Goal: Task Accomplishment & Management: Use online tool/utility

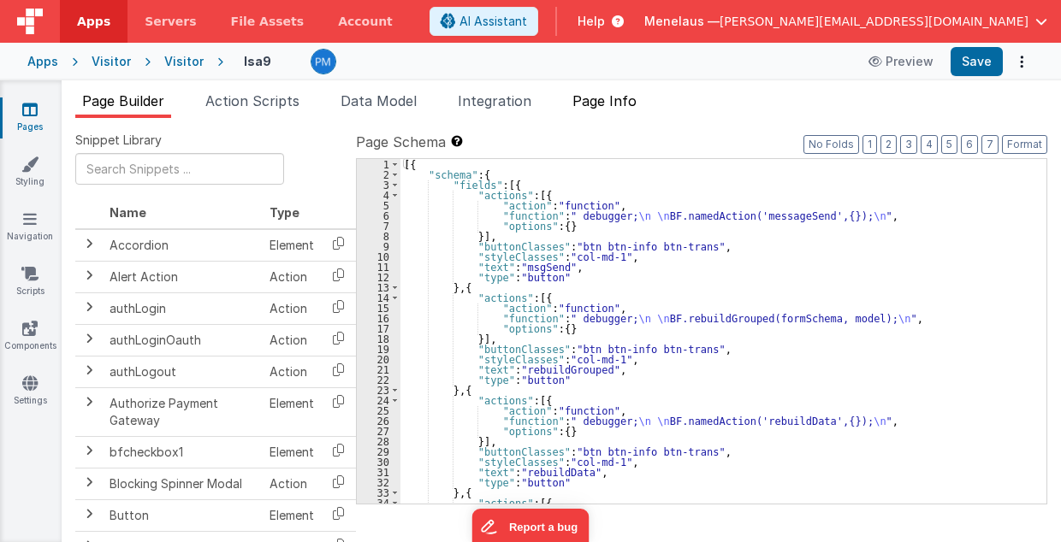
click at [600, 102] on span "Page Info" at bounding box center [604, 100] width 64 height 17
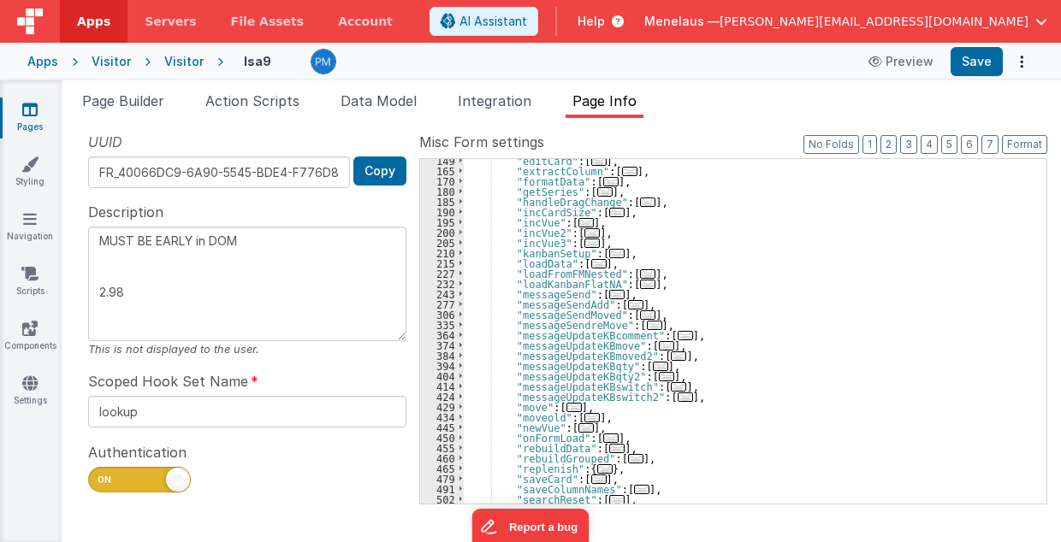
scroll to position [240, 0]
click at [566, 407] on span "..." at bounding box center [573, 407] width 15 height 9
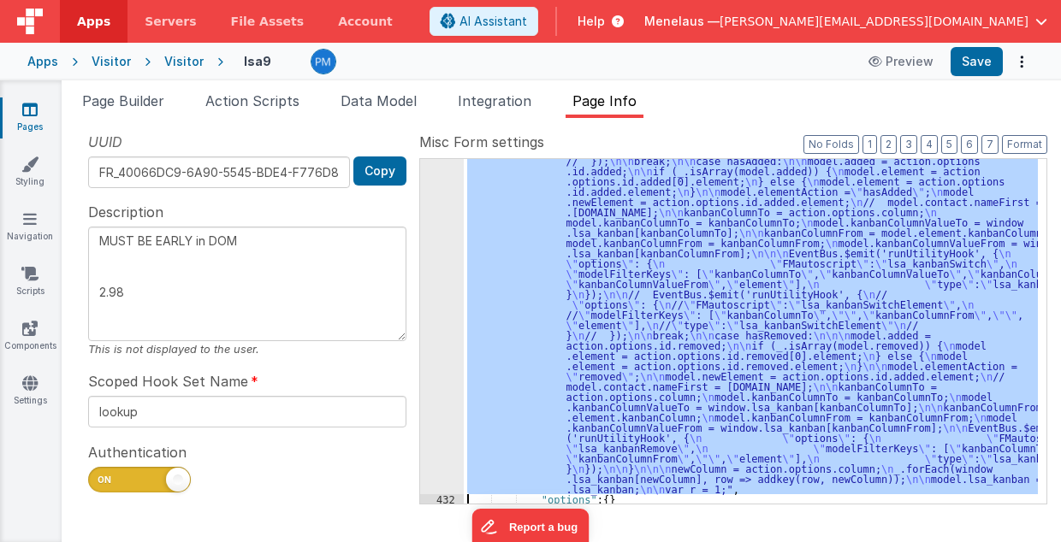
scroll to position [743, 0]
click at [447, 460] on div "431" at bounding box center [442, 207] width 44 height 575
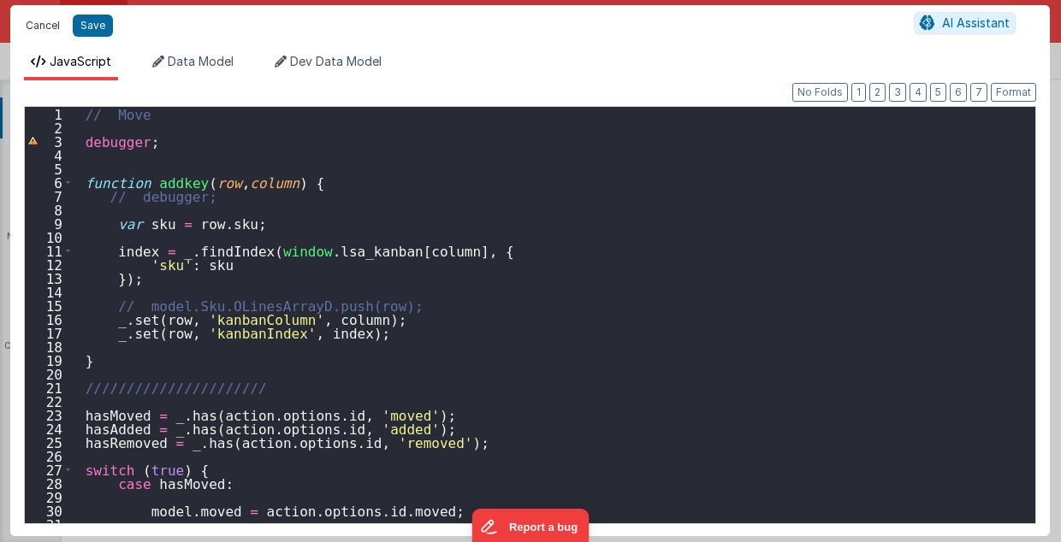
click at [39, 27] on button "Cancel" at bounding box center [42, 26] width 51 height 24
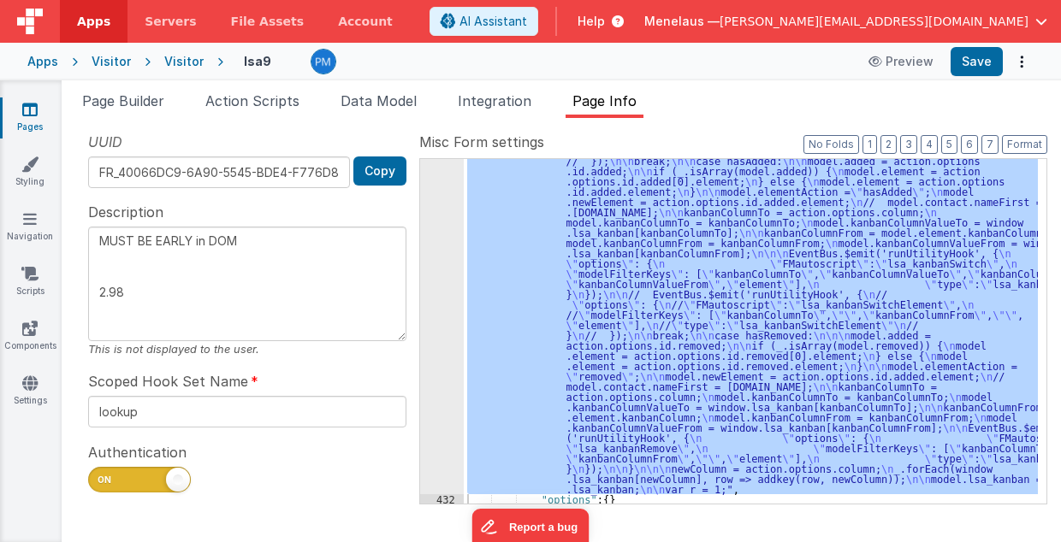
drag, startPoint x: 221, startPoint y: 99, endPoint x: 262, endPoint y: 128, distance: 50.3
click at [222, 99] on span "Action Scripts" at bounding box center [252, 100] width 94 height 17
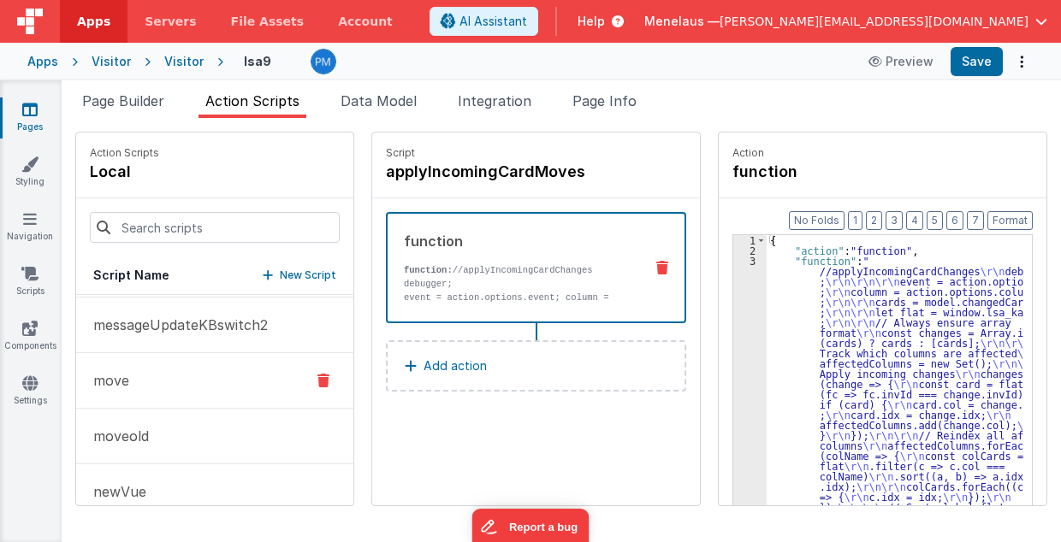
click at [127, 370] on p "move" at bounding box center [106, 380] width 46 height 21
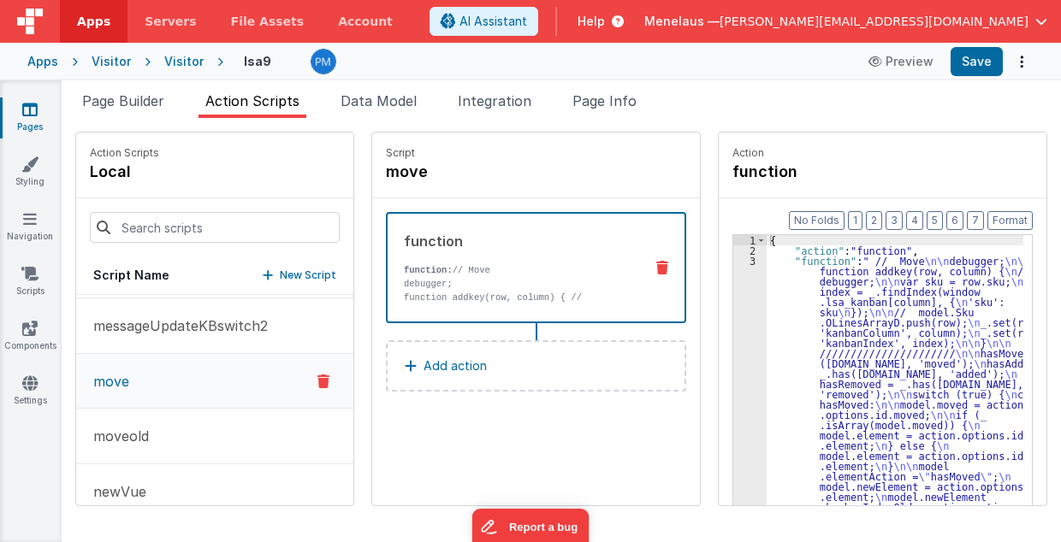
scroll to position [2111, 0]
click at [456, 286] on p "debugger;" at bounding box center [519, 284] width 231 height 14
click at [457, 286] on p "debugger;" at bounding box center [519, 284] width 231 height 14
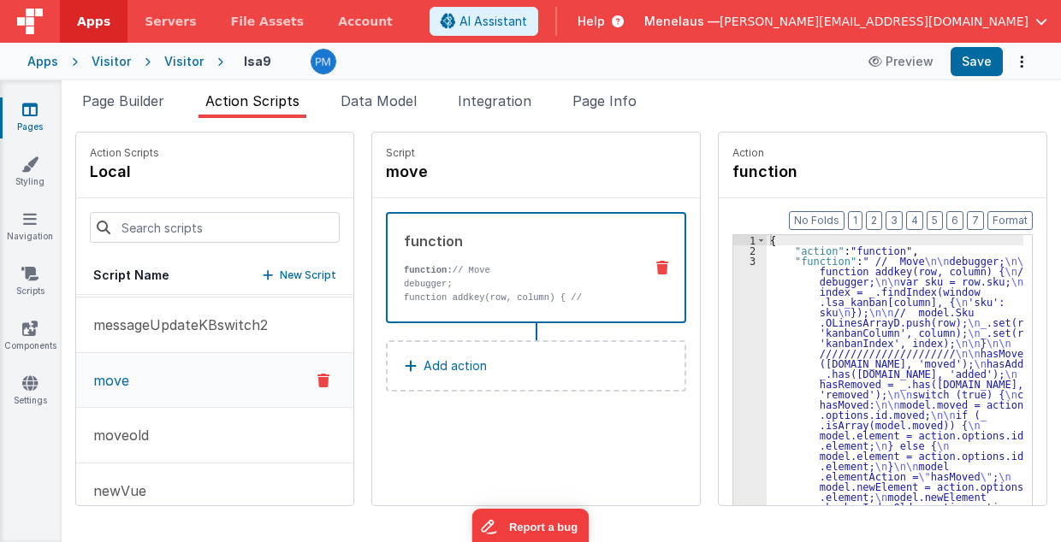
click at [457, 286] on p "debugger;" at bounding box center [519, 284] width 231 height 14
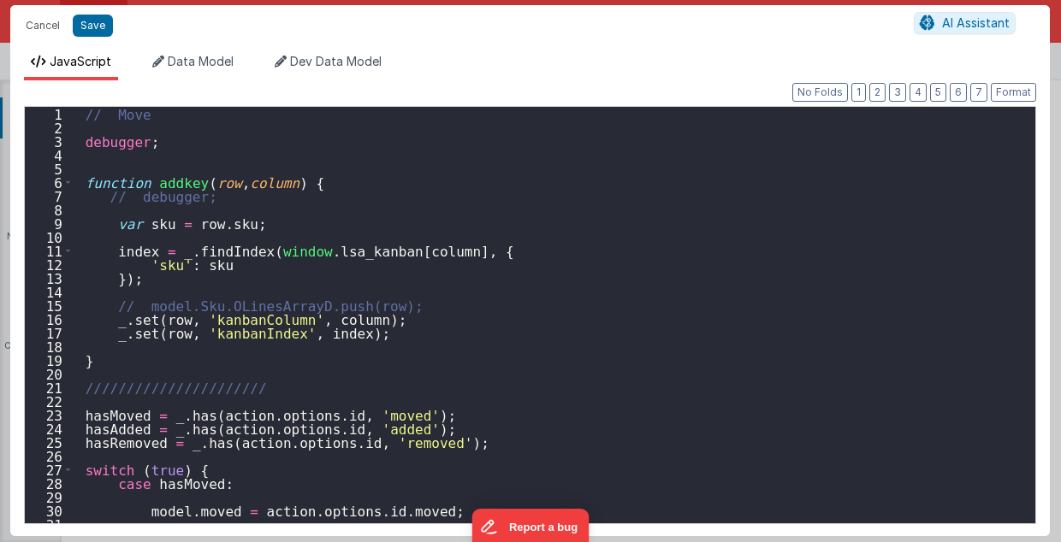
scroll to position [1041, 0]
click at [35, 26] on button "Cancel" at bounding box center [42, 26] width 51 height 24
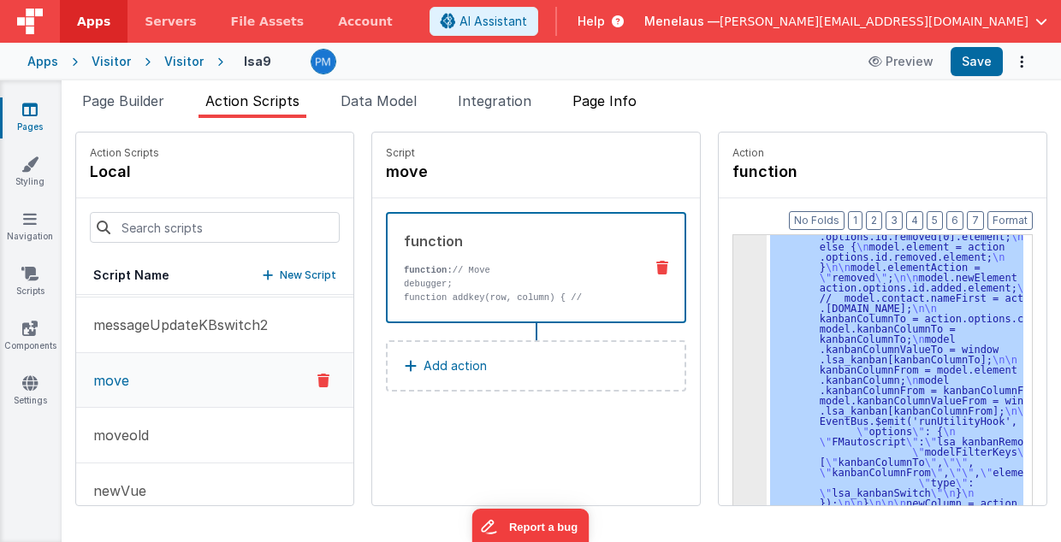
click at [620, 100] on span "Page Info" at bounding box center [604, 100] width 64 height 17
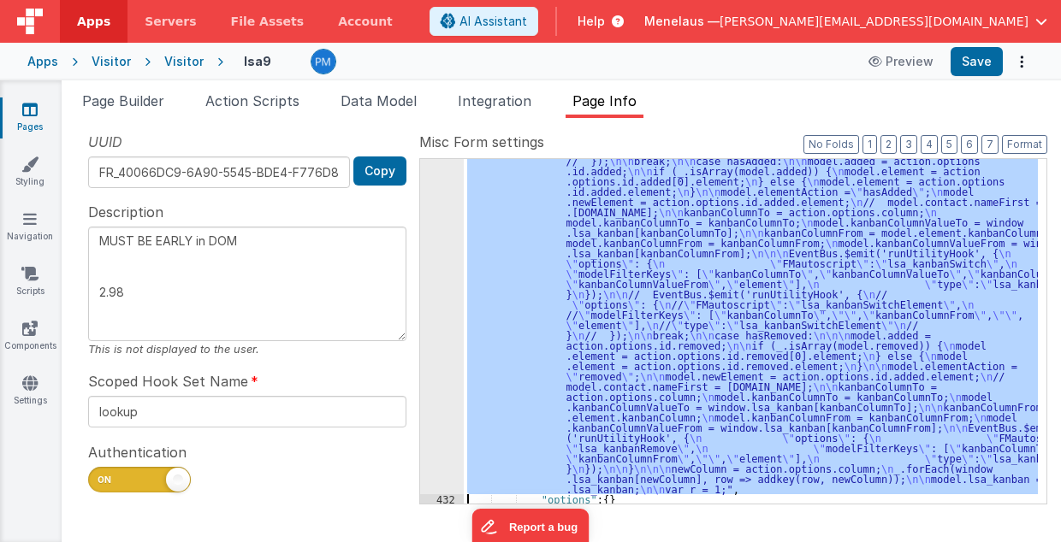
click at [447, 296] on div "431" at bounding box center [442, 207] width 44 height 575
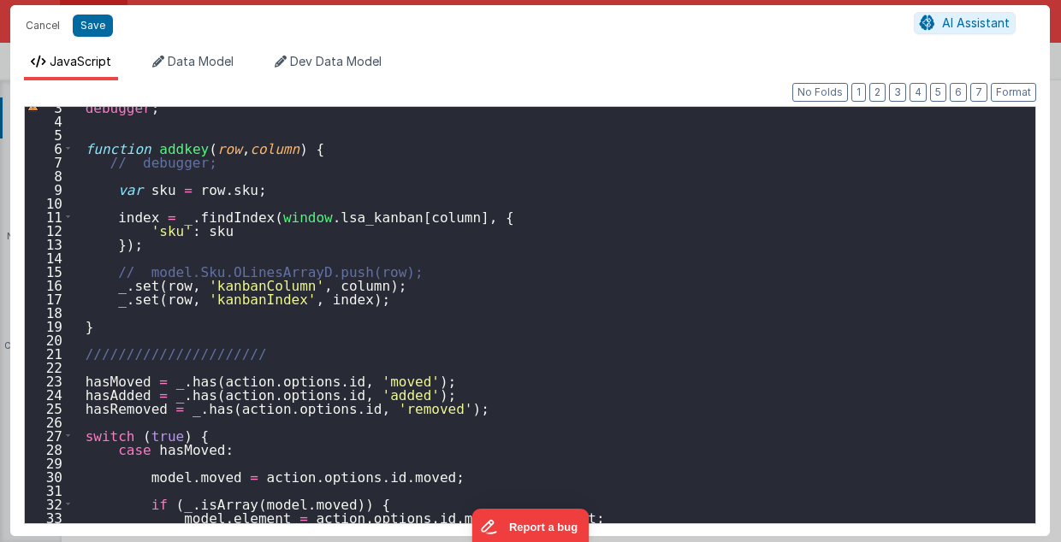
scroll to position [0, 0]
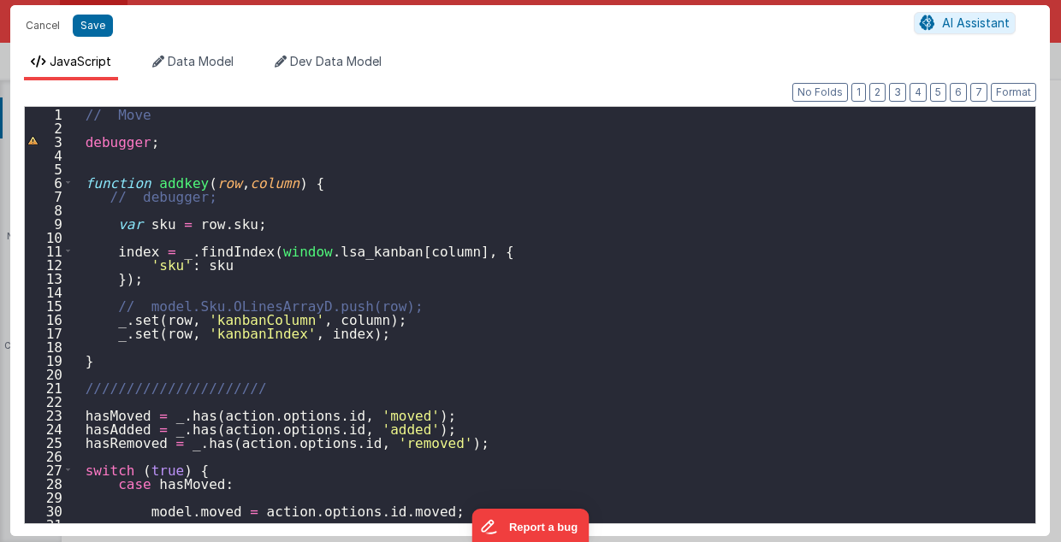
click at [755, 318] on div "// Move debugger ; function addkey ( row , column ) { // debugger; var sku = ro…" at bounding box center [551, 329] width 954 height 445
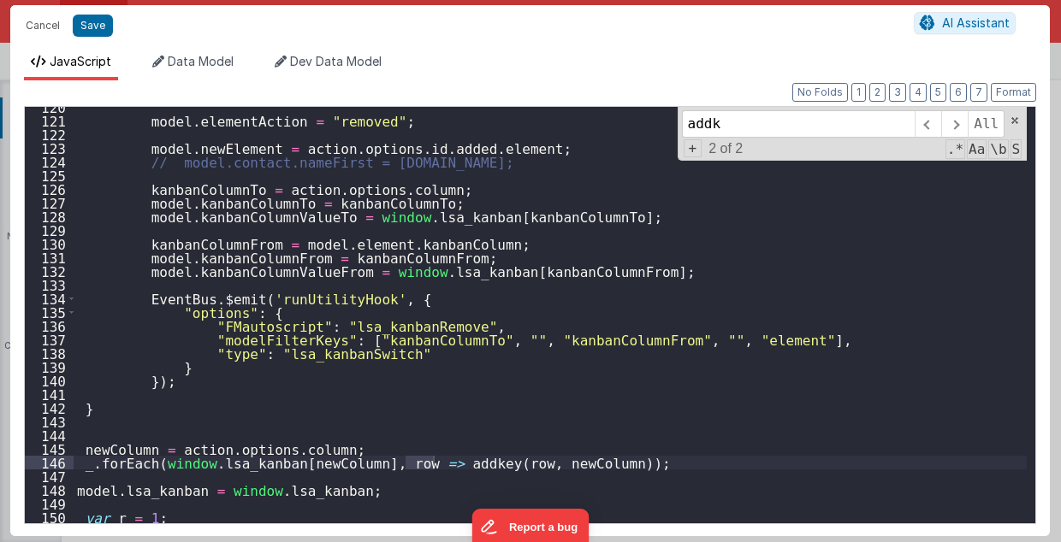
scroll to position [1636, 0]
type input "addk"
click at [955, 126] on span at bounding box center [954, 123] width 27 height 27
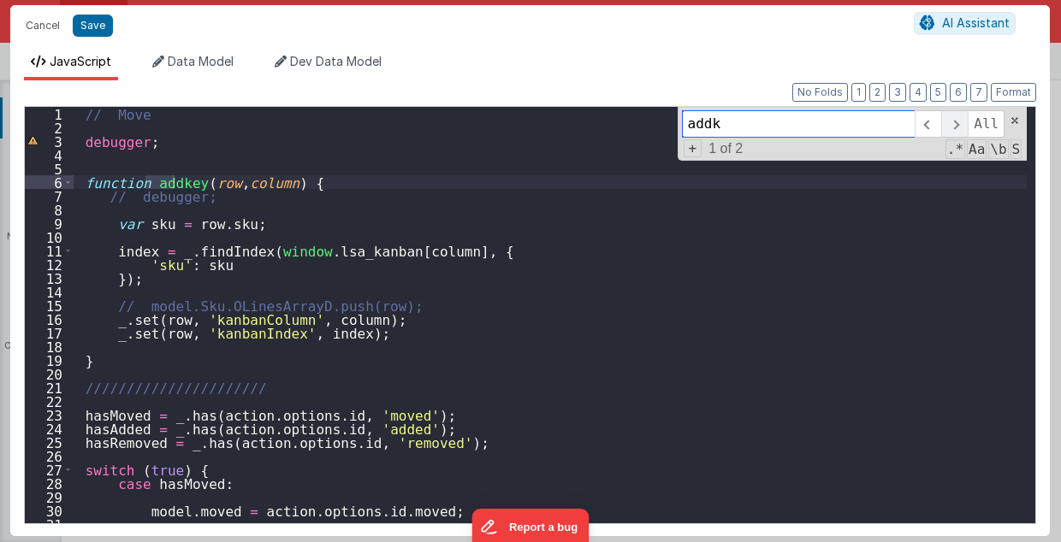
scroll to position [0, 0]
click at [960, 125] on span at bounding box center [954, 123] width 27 height 27
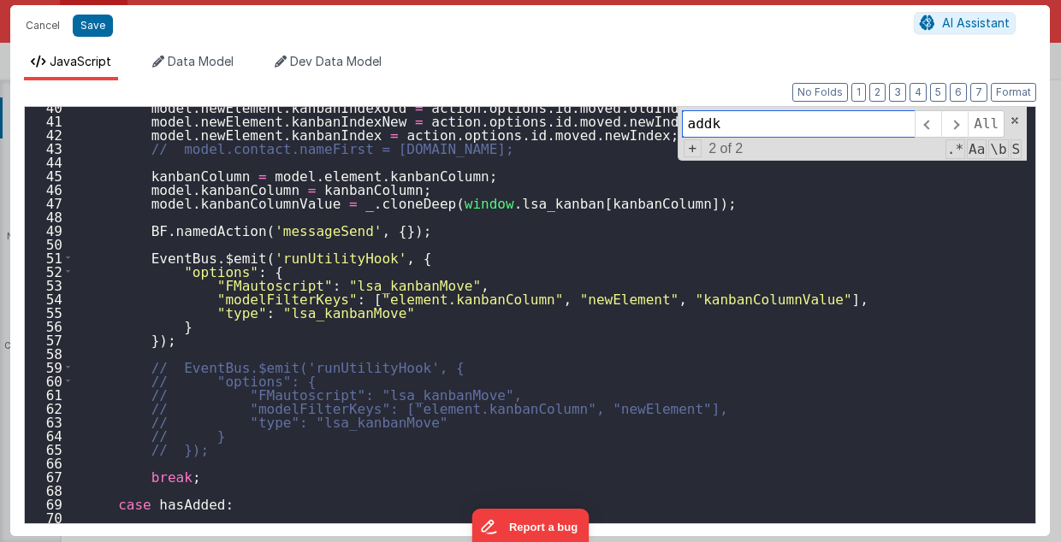
scroll to position [404, 0]
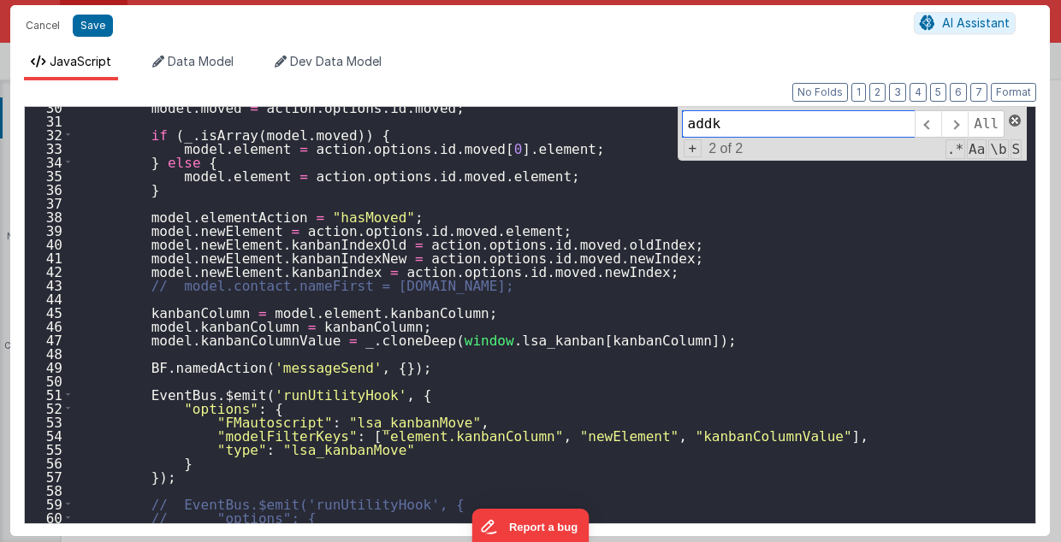
click at [1016, 124] on span at bounding box center [1015, 121] width 12 height 12
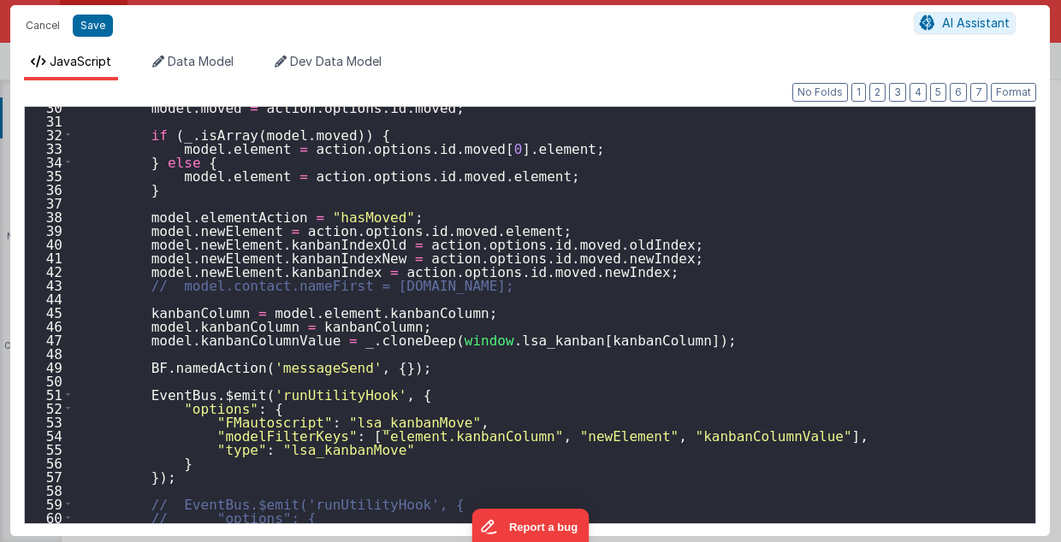
click at [407, 312] on div "model . moved = action . options . id . moved ; if ( _ . isArray ( model . move…" at bounding box center [551, 322] width 954 height 445
click at [347, 311] on div "model . moved = action . options . id . moved ; if ( _ . isArray ( model . move…" at bounding box center [551, 322] width 954 height 445
click at [331, 325] on div "model . moved = action . options . id . moved ; if ( _ . isArray ( model . move…" at bounding box center [551, 322] width 954 height 445
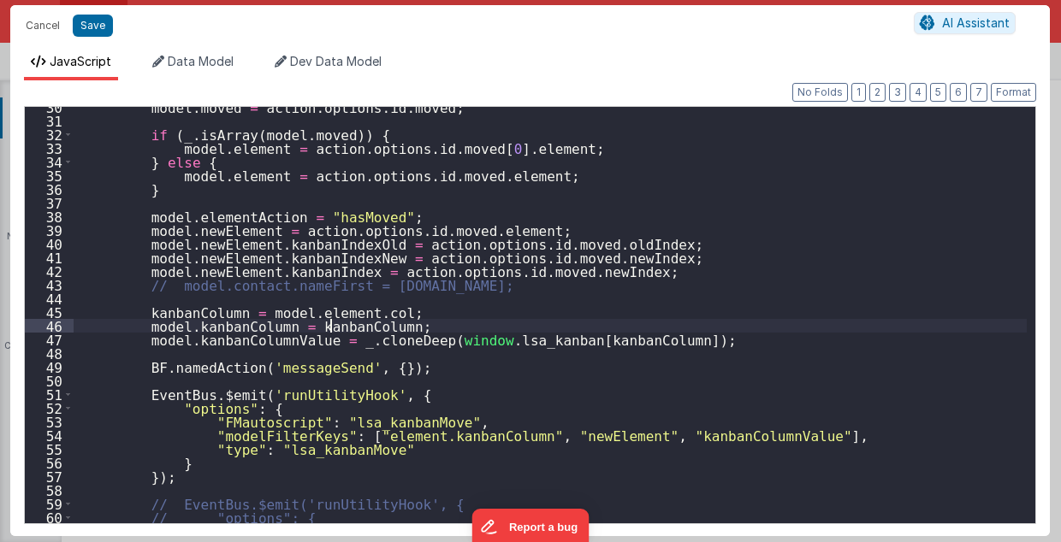
click at [331, 325] on div "model . moved = action . options . id . moved ; if ( _ . isArray ( model . move…" at bounding box center [551, 322] width 954 height 445
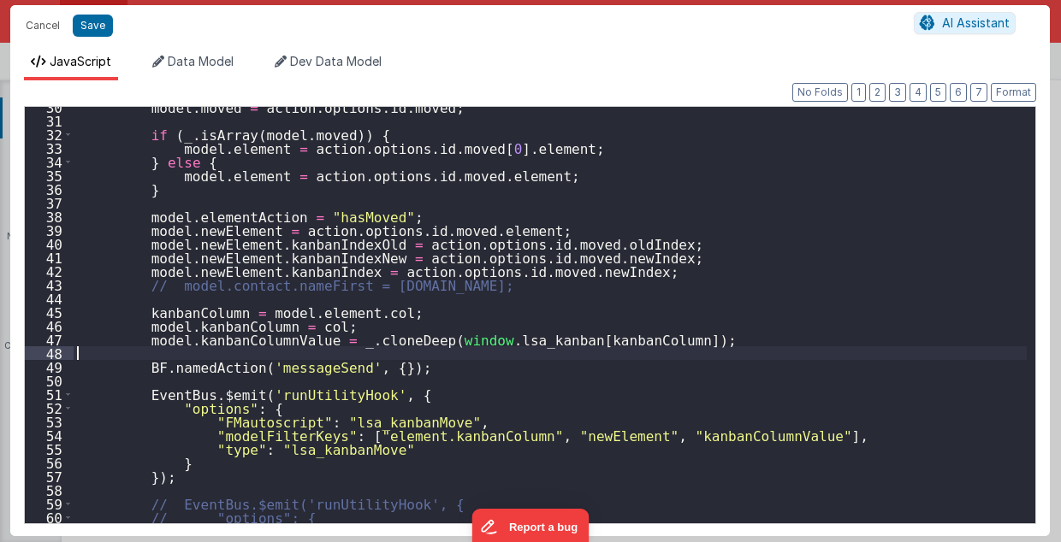
click at [805, 354] on div "model . moved = action . options . id . moved ; if ( _ . isArray ( model . move…" at bounding box center [551, 322] width 954 height 445
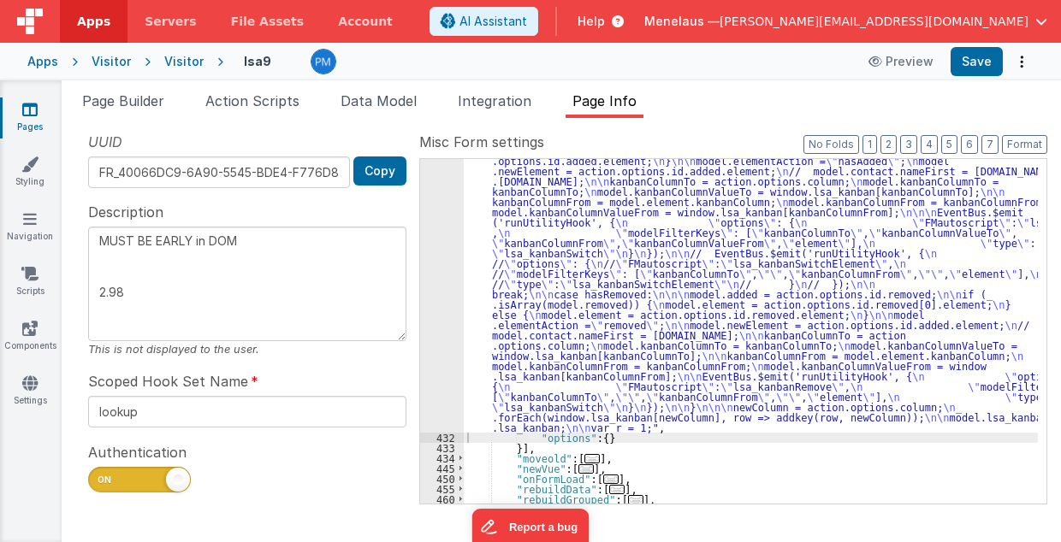
click at [456, 262] on div "431" at bounding box center [442, 176] width 44 height 513
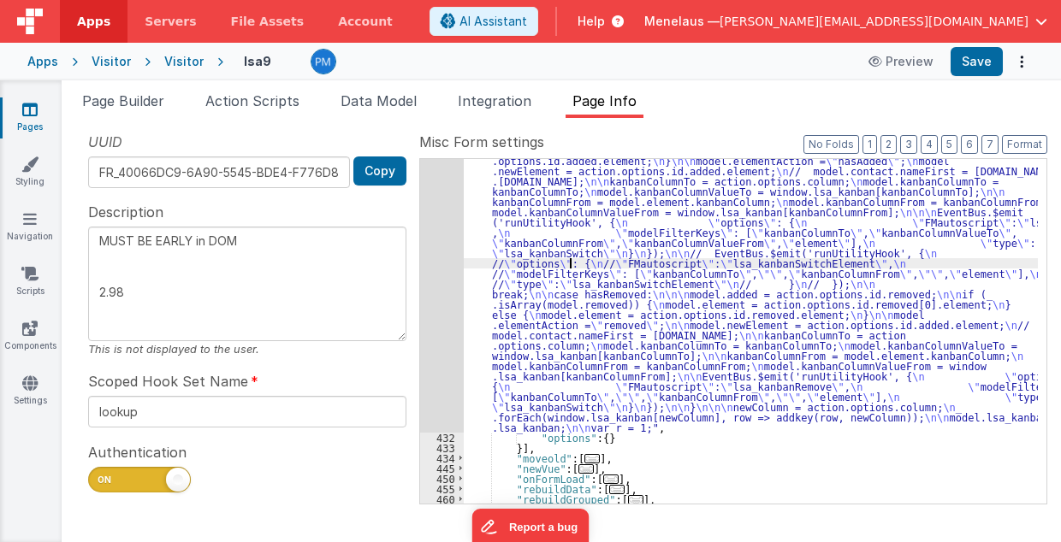
click at [568, 264] on div ""function" : " // Move \n\n debugger; \n\n\n function addkey(row, column) { \n …" at bounding box center [751, 354] width 575 height 869
click at [449, 270] on div "431" at bounding box center [442, 176] width 44 height 513
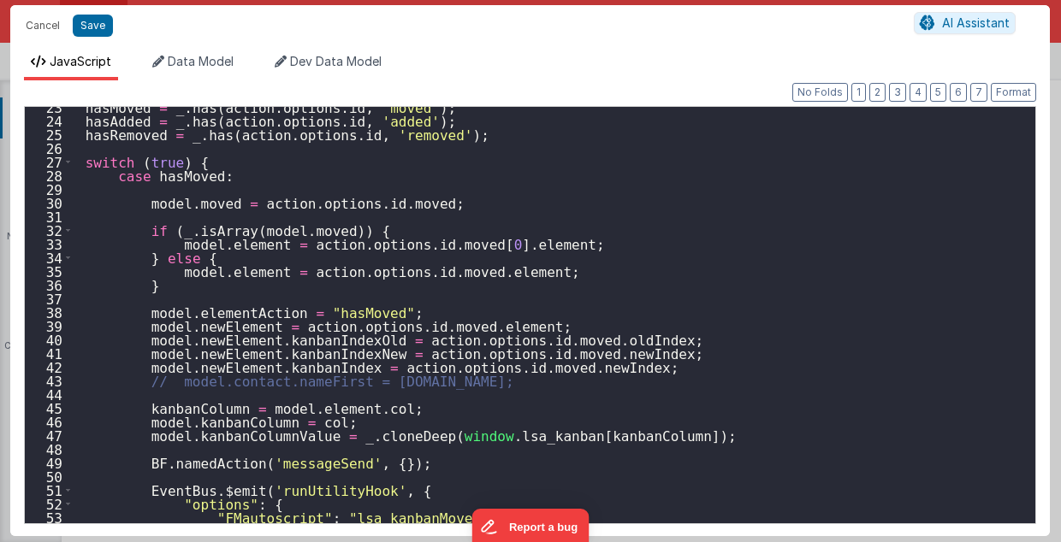
scroll to position [308, 0]
click at [187, 410] on div "hasMoved = _ . has ( action . options . id , 'moved' ) ; hasAdded = _ . has ( a…" at bounding box center [551, 322] width 954 height 445
click at [287, 423] on div "hasMoved = _ . has ( action . options . id , 'moved' ) ; hasAdded = _ . has ( a…" at bounding box center [551, 322] width 954 height 445
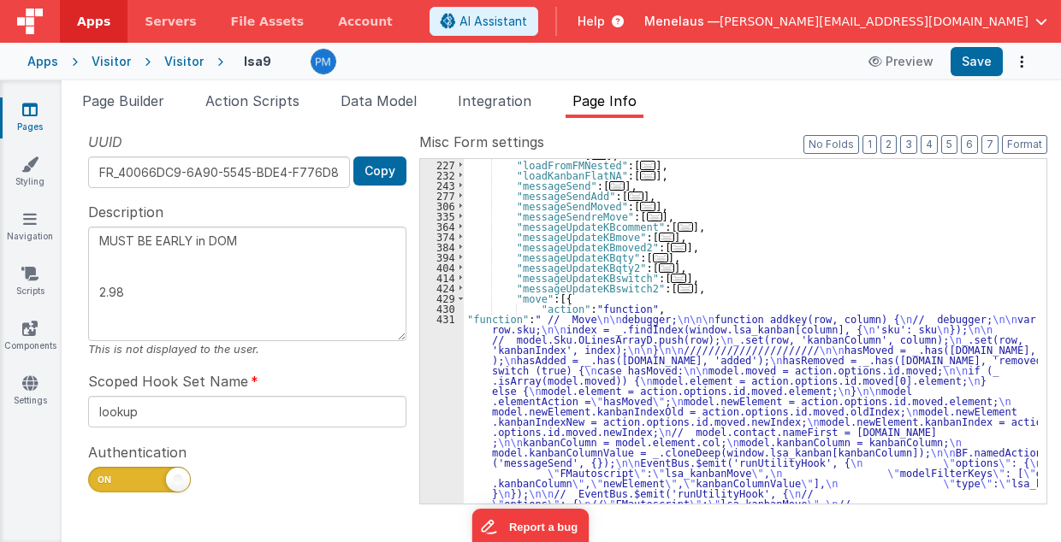
scroll to position [301, 0]
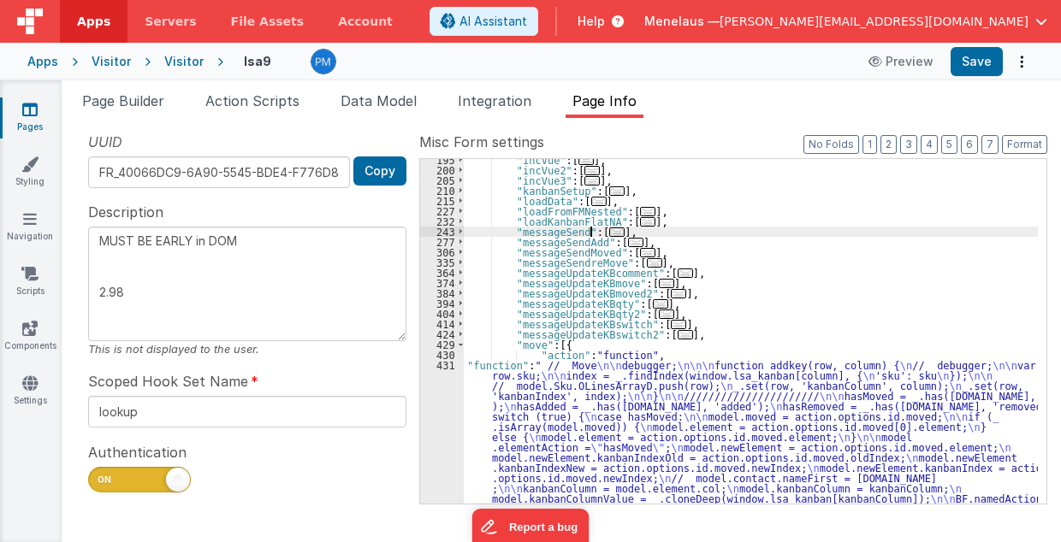
click at [609, 230] on span "..." at bounding box center [616, 232] width 15 height 9
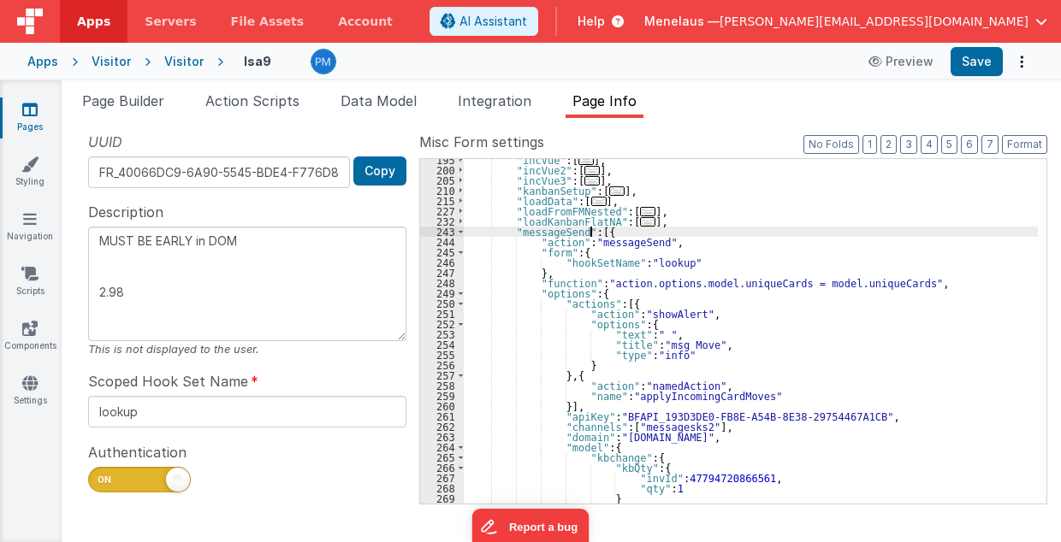
click at [595, 284] on div ""incVue" : [ ... ] , "incVue2" : [ ... ] , "incVue3" : [ ... ] , "kanbanSetup" …" at bounding box center [751, 338] width 575 height 366
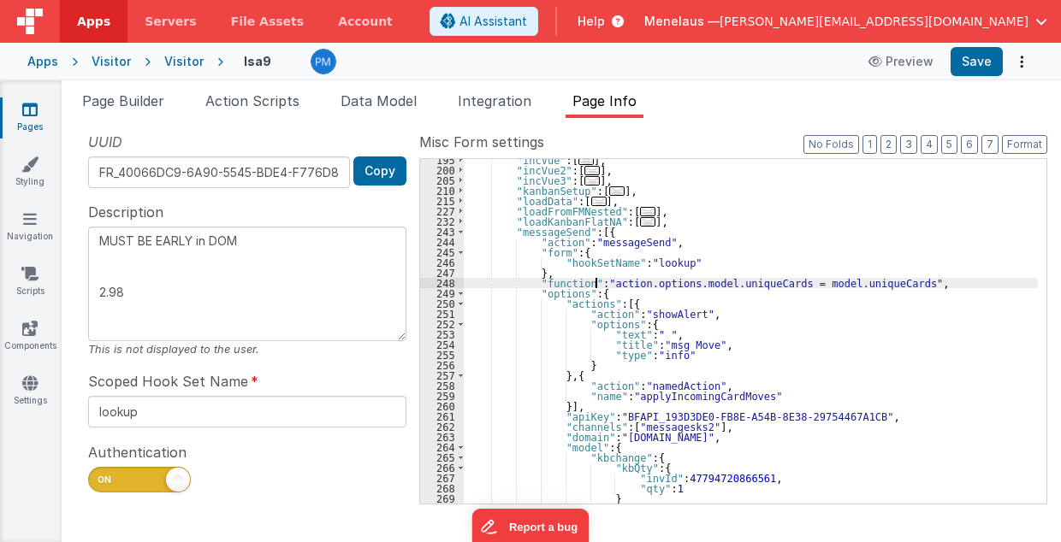
type textarea "MUST BE EARLY in DOM 2.98"
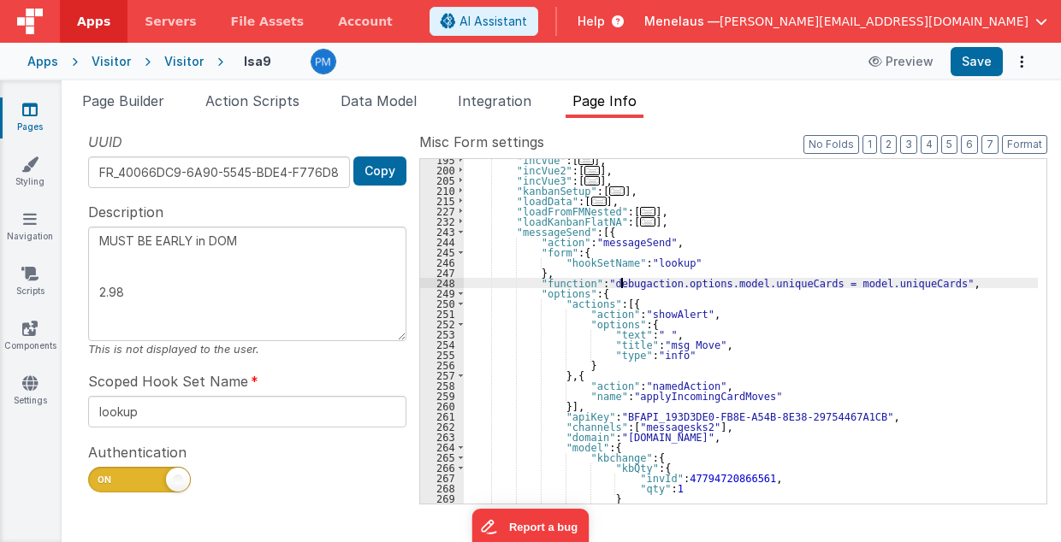
type textarea "MUST BE EARLY in DOM 2.98"
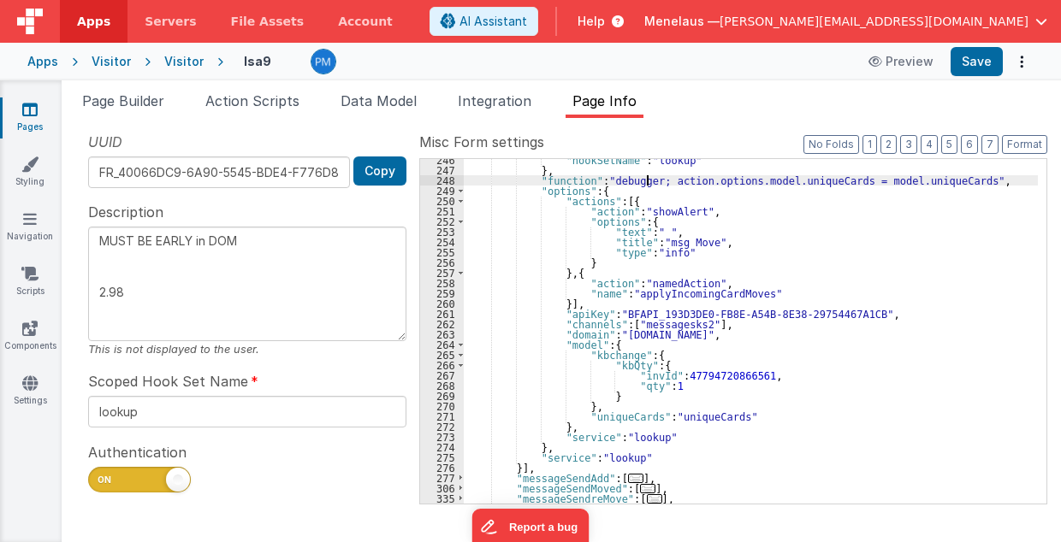
scroll to position [472, 0]
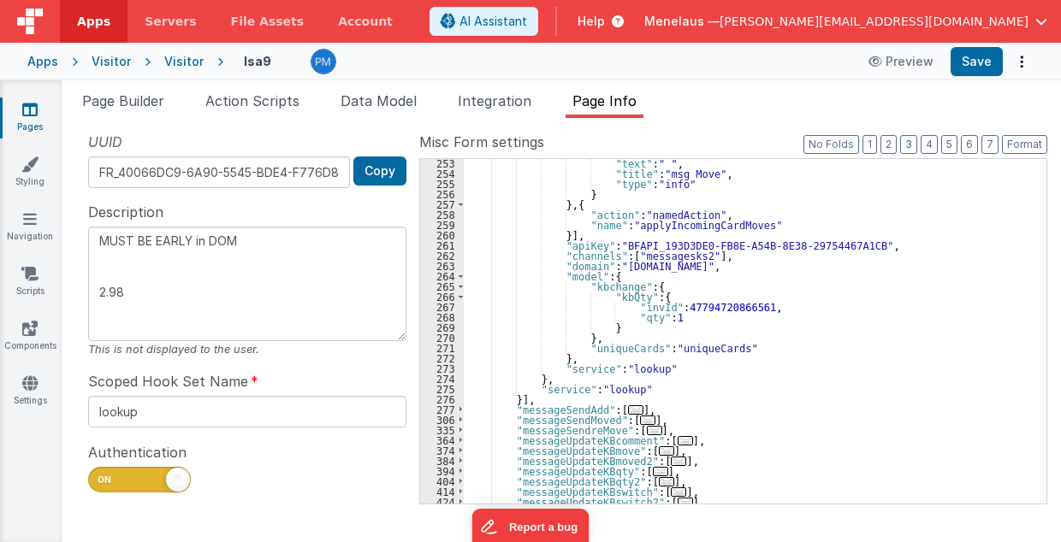
click at [640, 420] on span "..." at bounding box center [647, 420] width 15 height 9
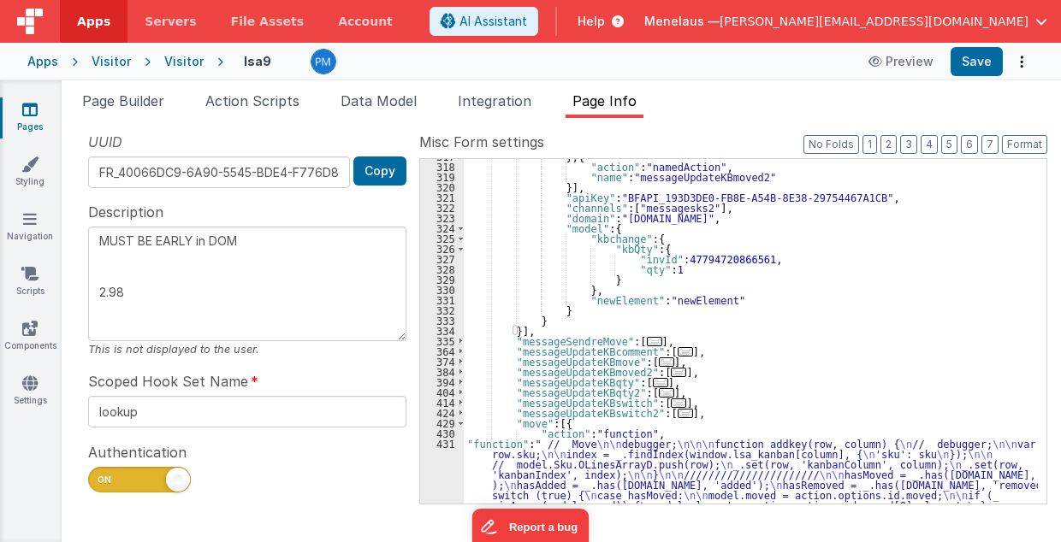
scroll to position [883, 0]
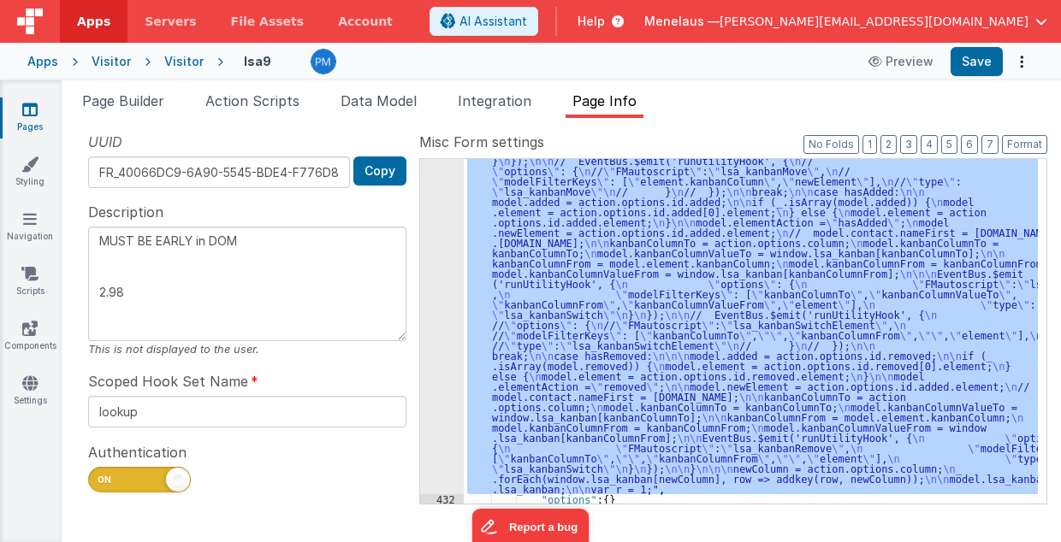
click at [440, 450] on div "431" at bounding box center [442, 237] width 44 height 513
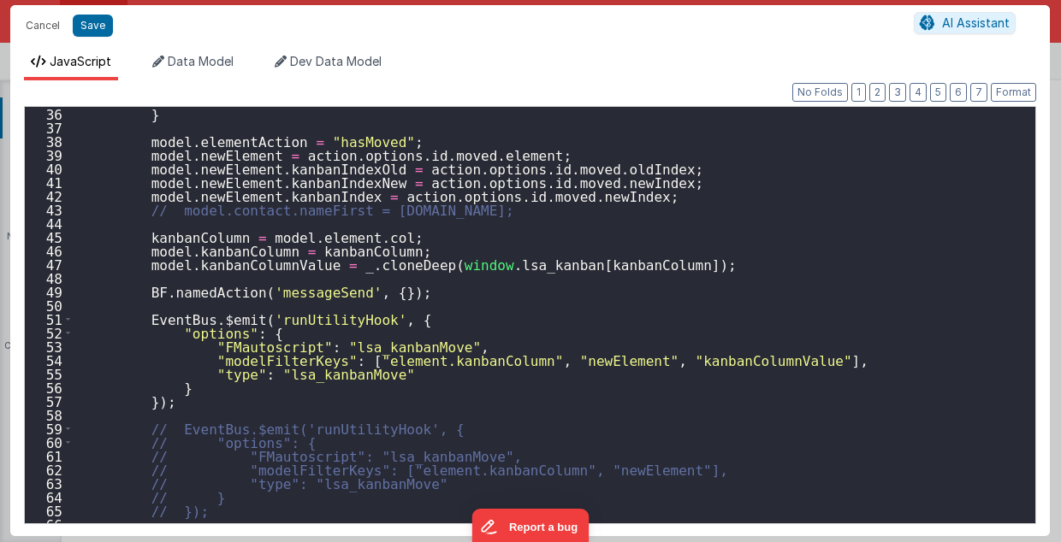
scroll to position [513, 0]
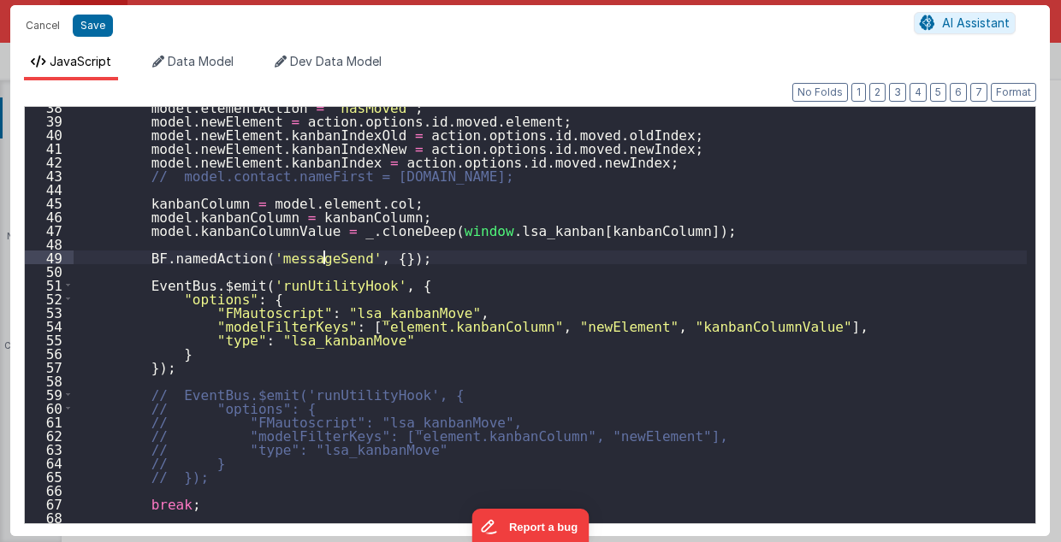
click at [325, 255] on div "model . elementAction = "hasMoved" ; model . newElement = action . options . id…" at bounding box center [551, 322] width 954 height 445
type textarea "MUST BE EARLY in DOM 2.98"
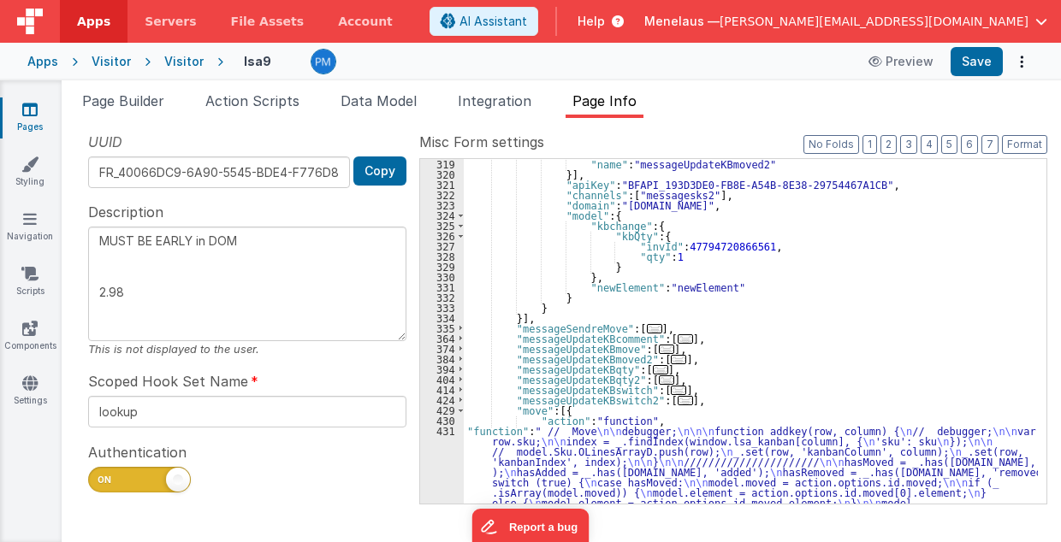
scroll to position [862, 0]
click at [671, 358] on span "..." at bounding box center [678, 359] width 15 height 9
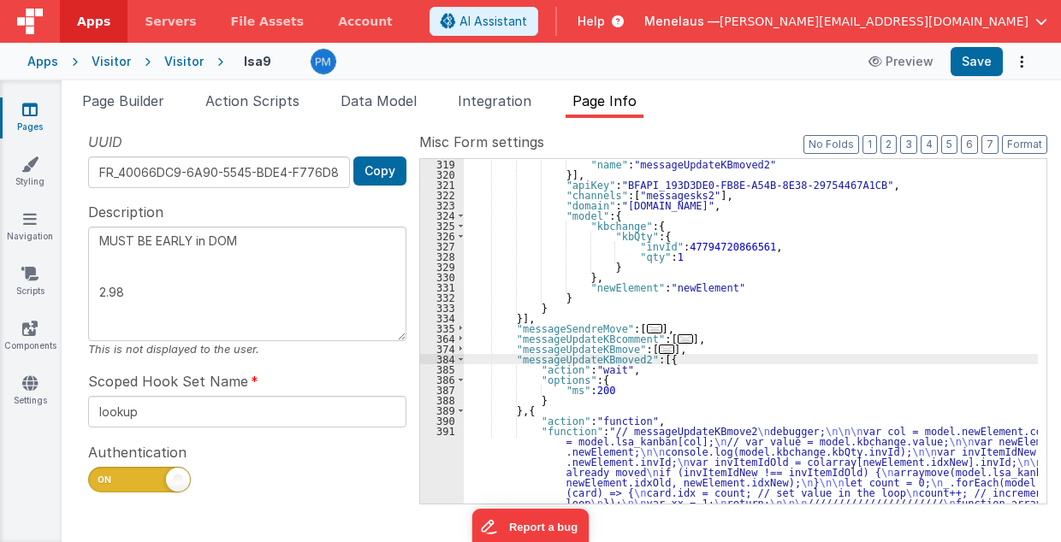
scroll to position [965, 0]
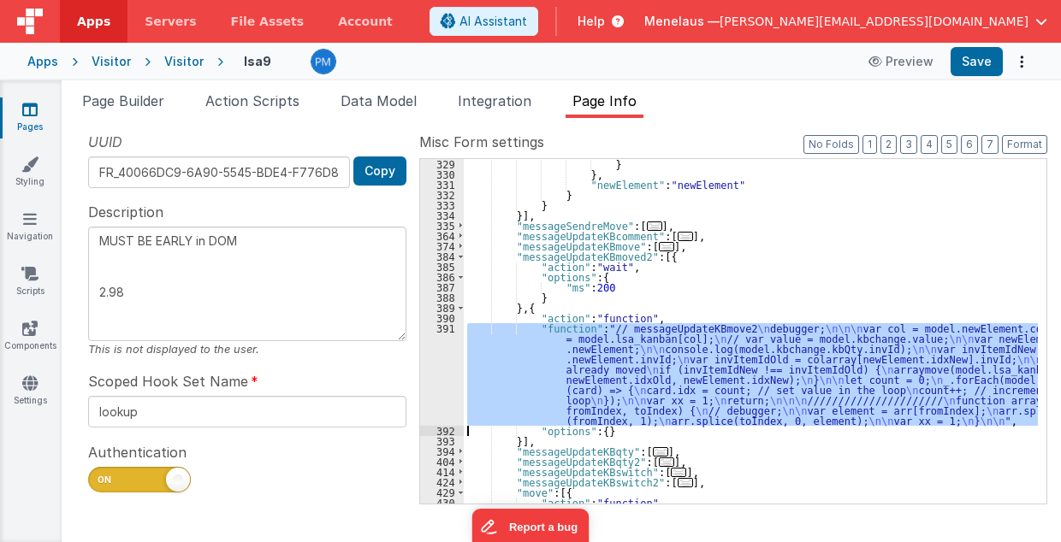
click at [446, 365] on div "391" at bounding box center [442, 374] width 44 height 103
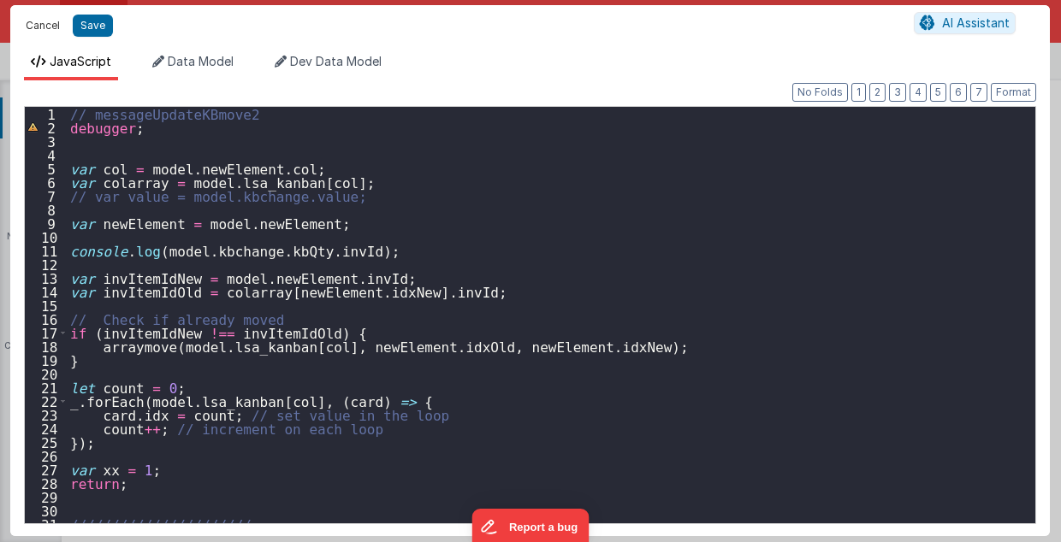
click at [56, 30] on button "Cancel" at bounding box center [42, 26] width 51 height 24
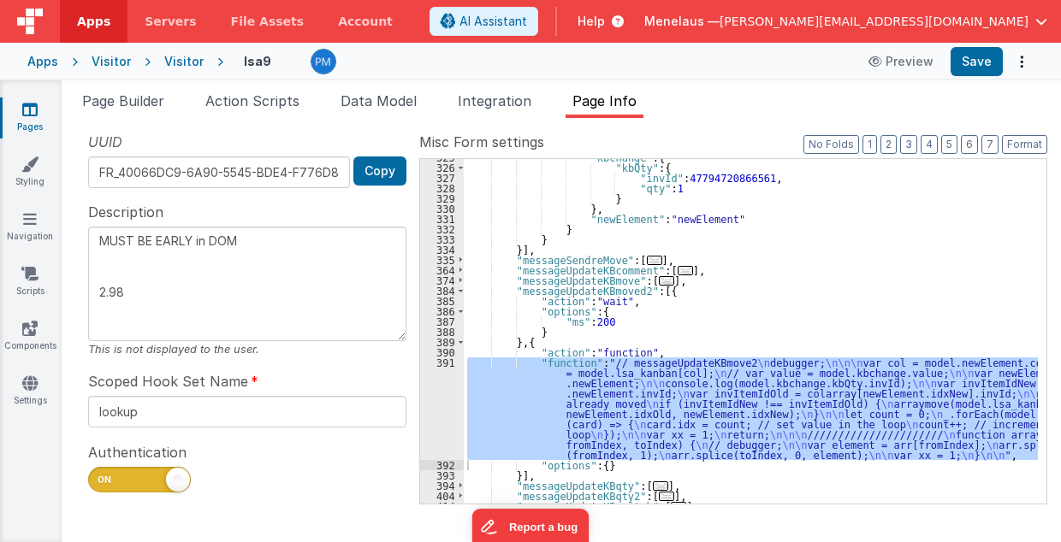
scroll to position [931, 0]
click at [584, 397] on div ""kbchange" : { "kbQty" : { "invId" : 47794720866561 , "qty" : 1 } } , "newEleme…" at bounding box center [751, 331] width 574 height 345
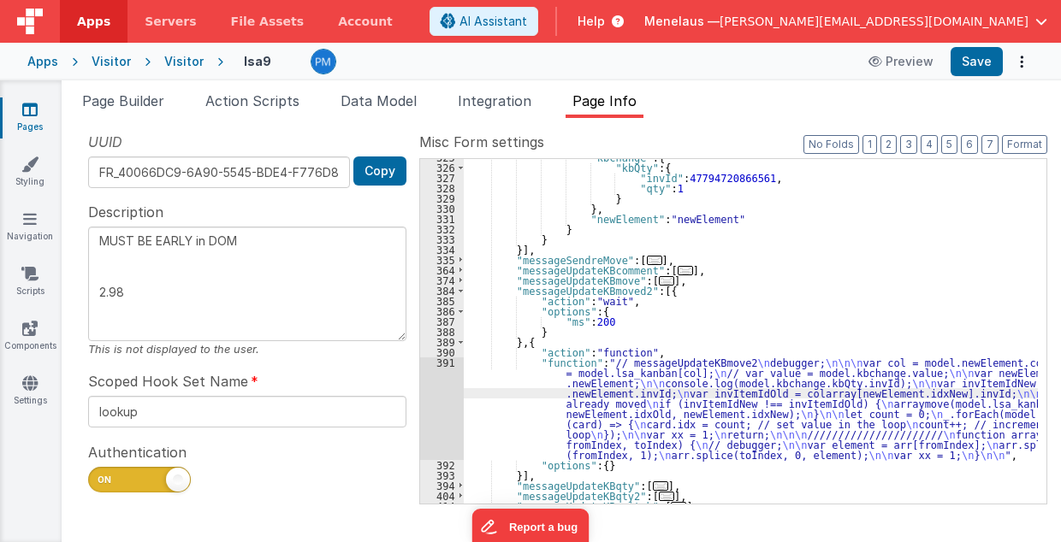
click at [441, 413] on div "391" at bounding box center [442, 409] width 44 height 103
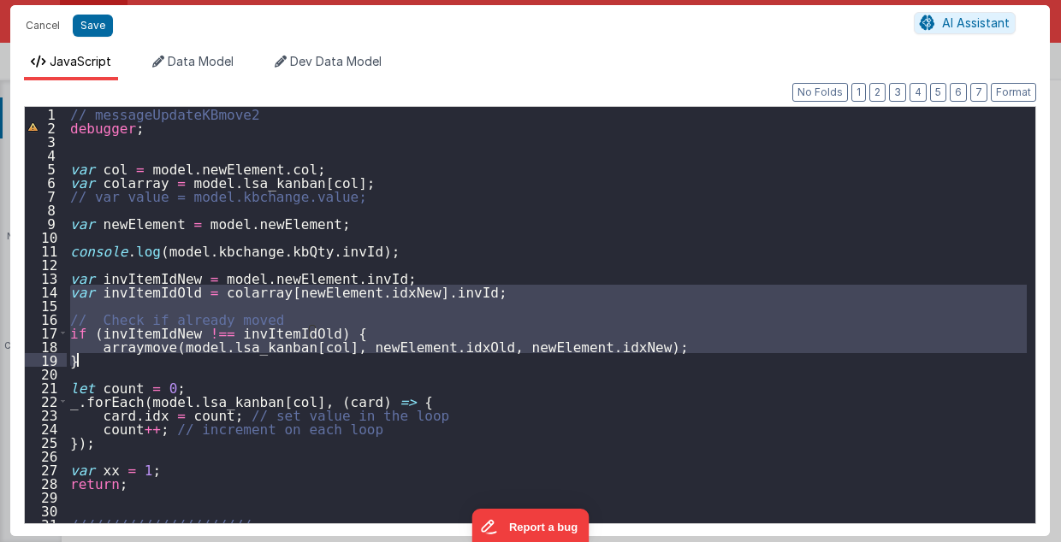
drag, startPoint x: 71, startPoint y: 291, endPoint x: 80, endPoint y: 357, distance: 66.6
click at [80, 357] on div "// messageUpdateKBmove2 debugger ; var col = model . newElement . col ; var col…" at bounding box center [547, 329] width 961 height 445
click at [337, 310] on div "// messageUpdateKBmove2 debugger ; var col = model . newElement . col ; var col…" at bounding box center [547, 315] width 960 height 417
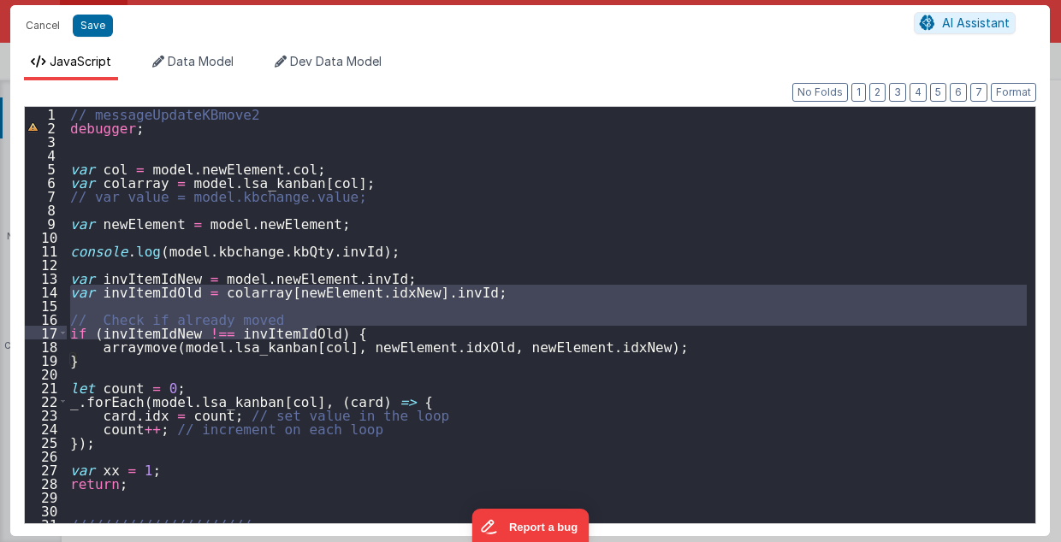
drag, startPoint x: 70, startPoint y: 288, endPoint x: 347, endPoint y: 328, distance: 279.2
click at [347, 328] on div "// messageUpdateKBmove2 debugger ; var col = model . newElement . col ; var col…" at bounding box center [547, 329] width 961 height 445
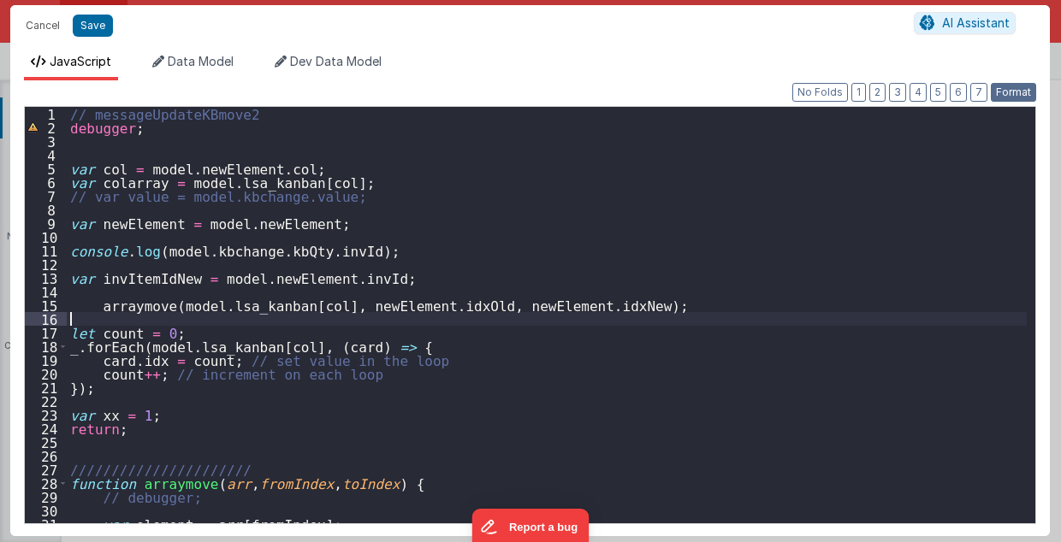
click at [1007, 92] on button "Format" at bounding box center [1013, 92] width 45 height 19
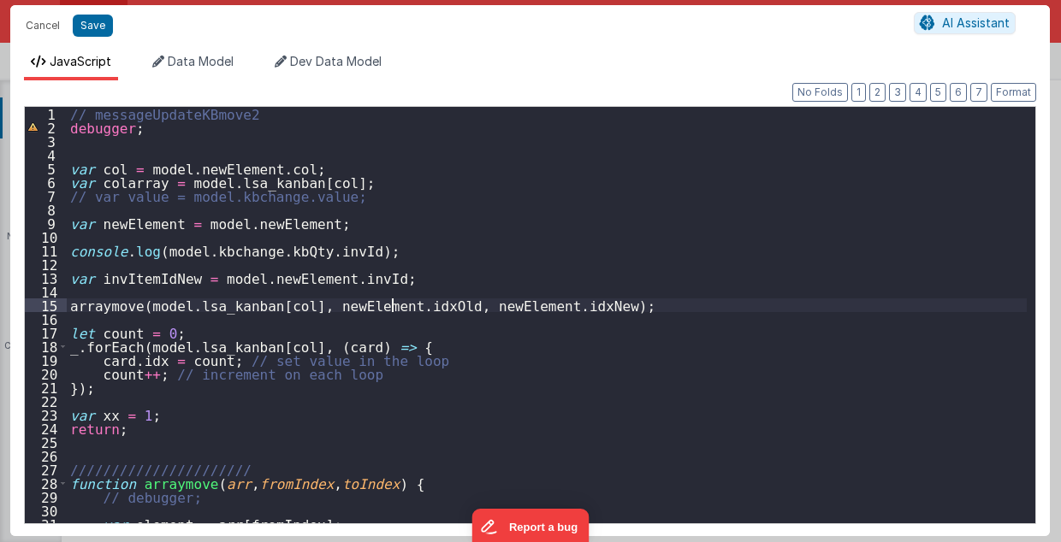
click at [390, 305] on div "// messageUpdateKBmove2 debugger ; var col = model . newElement . col ; var col…" at bounding box center [547, 329] width 961 height 445
click at [577, 306] on div "// messageUpdateKBmove2 debugger ; var col = model . newElement . col ; var col…" at bounding box center [547, 329] width 961 height 445
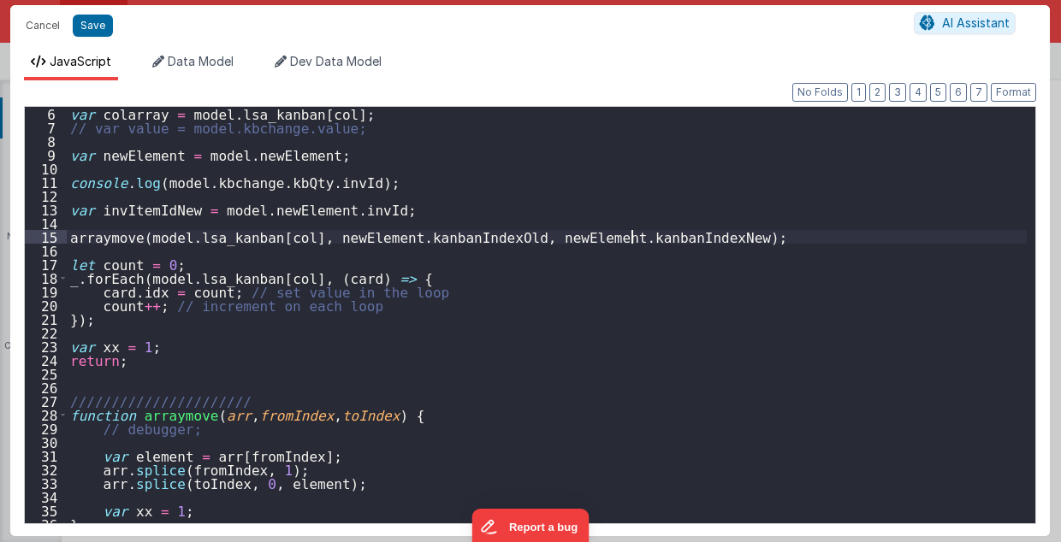
scroll to position [75, 0]
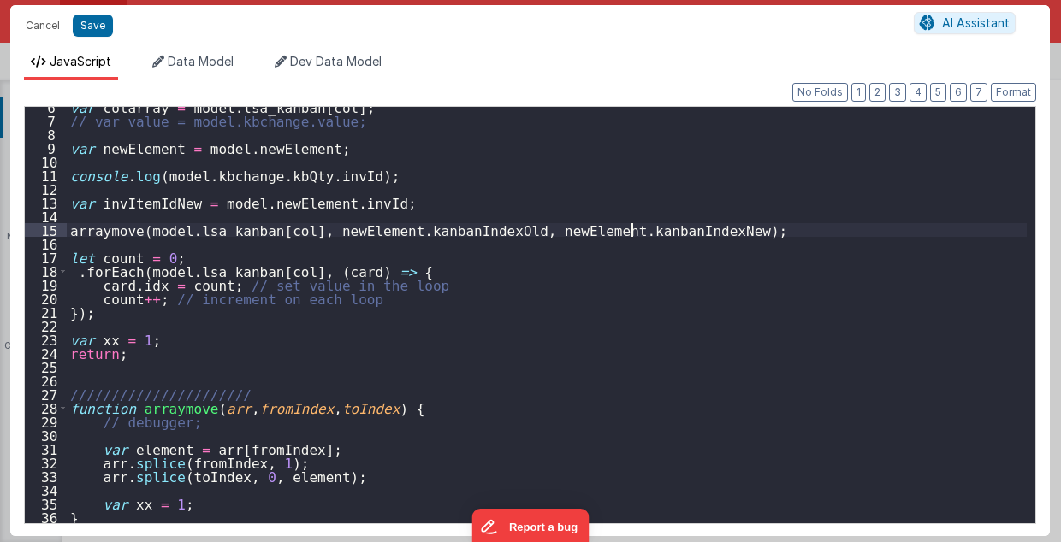
click at [388, 359] on div "var colarray = model . lsa_kanban [ col ] ; // var value = model.kbchange.value…" at bounding box center [547, 322] width 961 height 445
click at [430, 349] on div "Format 7 6 5 4 3 2 1 No Folds 6 7 8 9 10 11 12 13 14 15 16 17 18 19 20 21 22 23…" at bounding box center [530, 313] width 1012 height 418
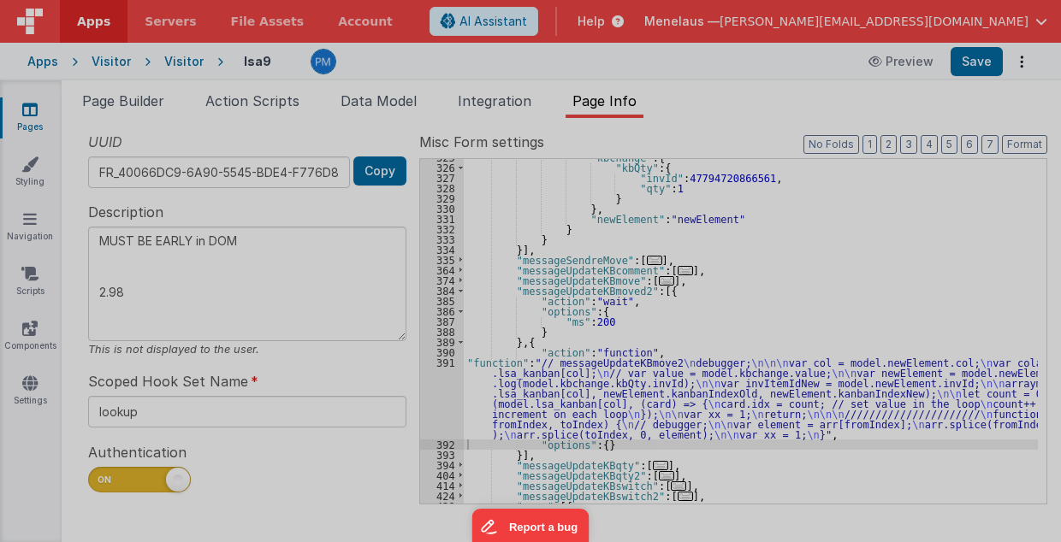
type textarea "MUST BE EARLY in DOM 2.98"
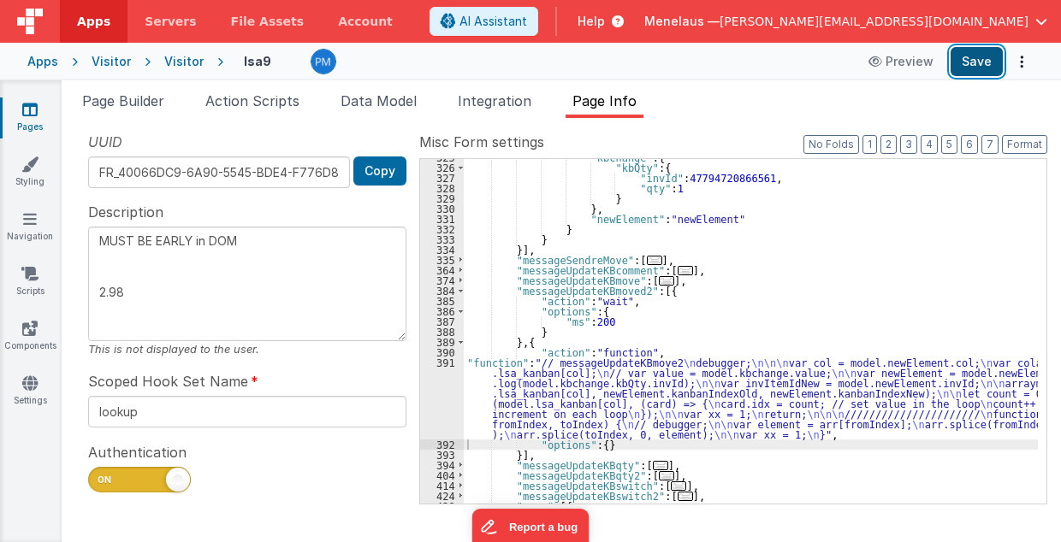
click at [981, 57] on button "Save" at bounding box center [977, 61] width 52 height 29
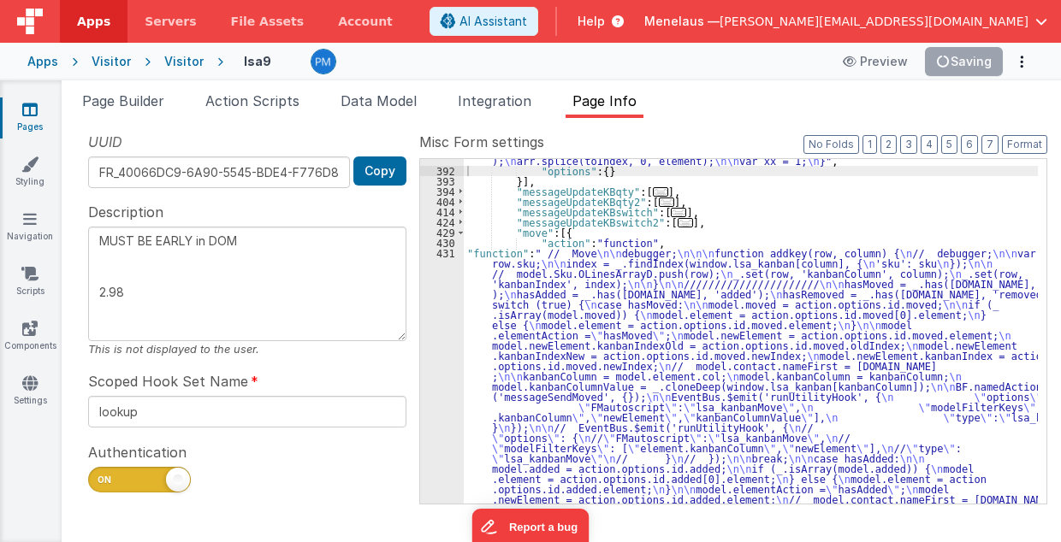
scroll to position [1239, 0]
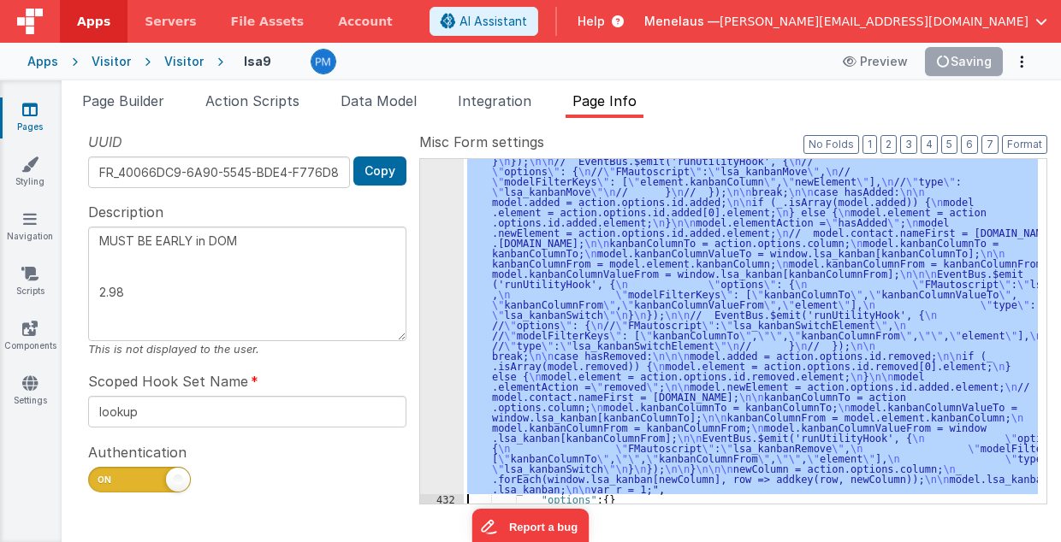
scroll to position [1472, 0]
click at [433, 350] on div "431" at bounding box center [442, 237] width 44 height 513
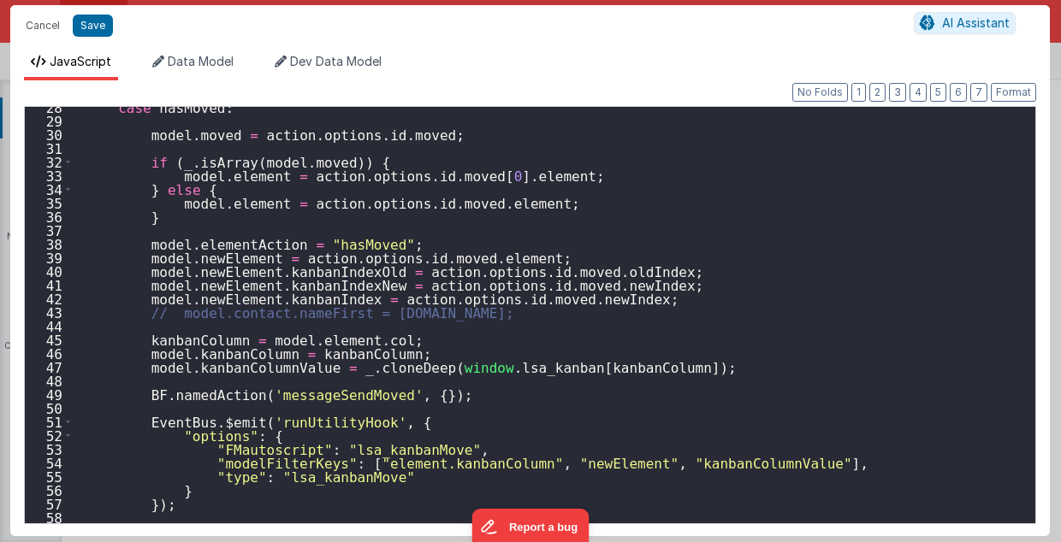
scroll to position [376, 0]
click at [406, 451] on div "case hasMoved : model . moved = action . options . id . moved ; if ( _ . isArra…" at bounding box center [551, 322] width 954 height 445
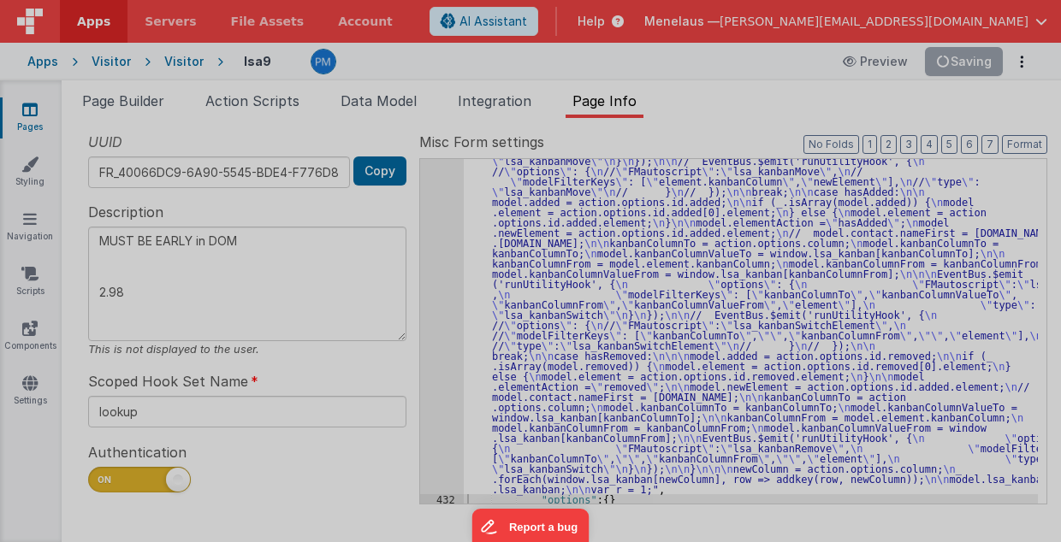
type textarea "MUST BE EARLY in DOM 2.98"
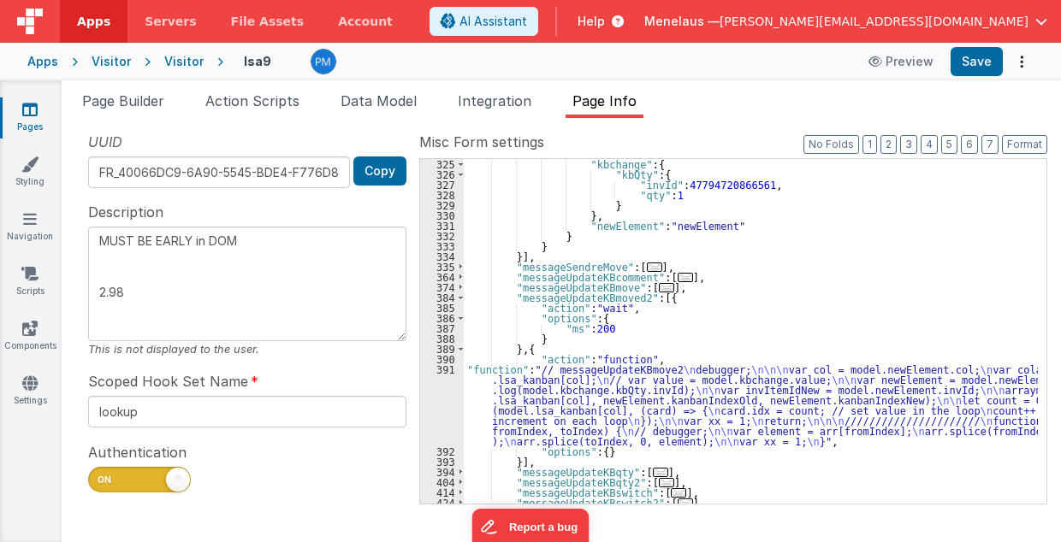
scroll to position [958, 0]
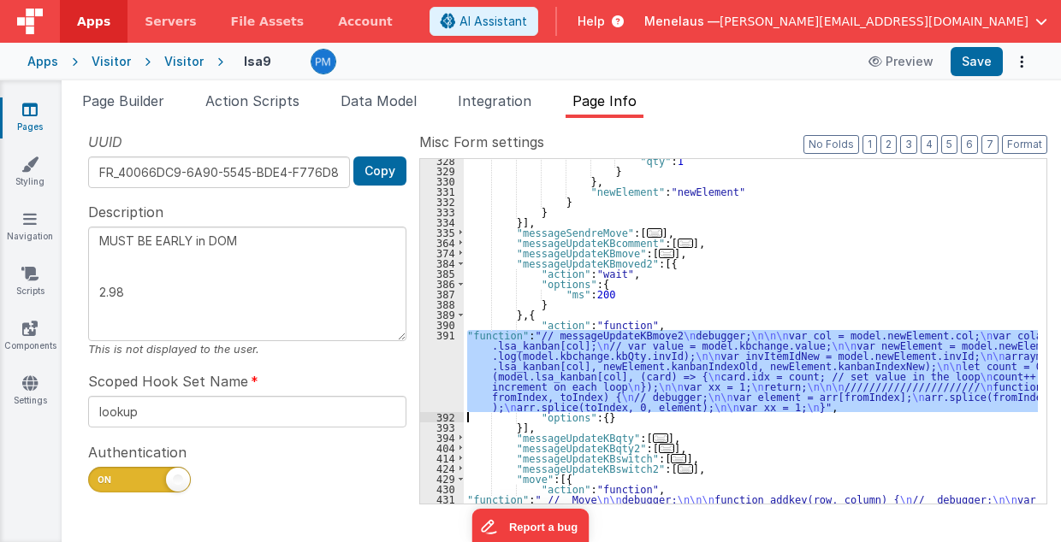
click at [438, 363] on div "391" at bounding box center [442, 371] width 44 height 82
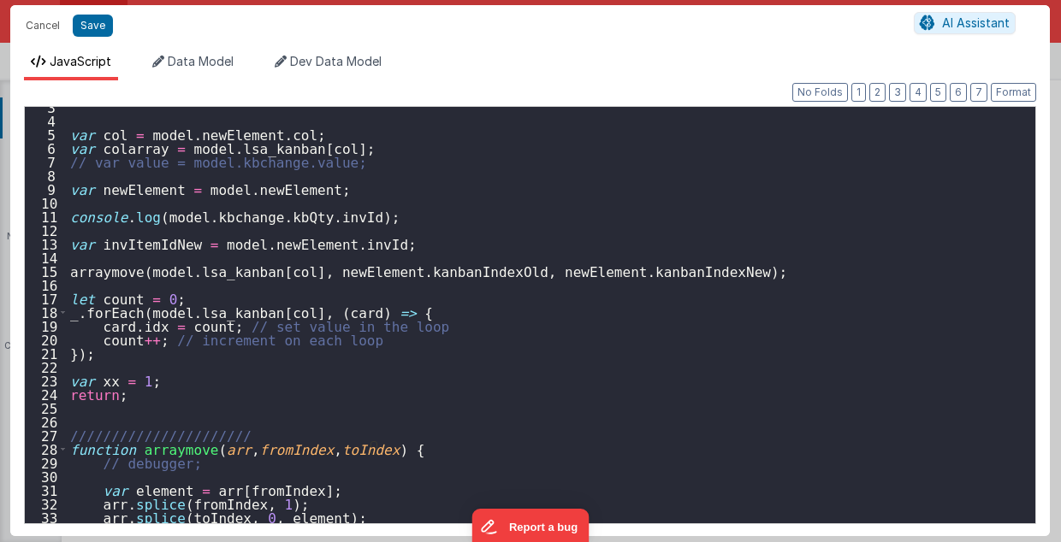
scroll to position [75, 0]
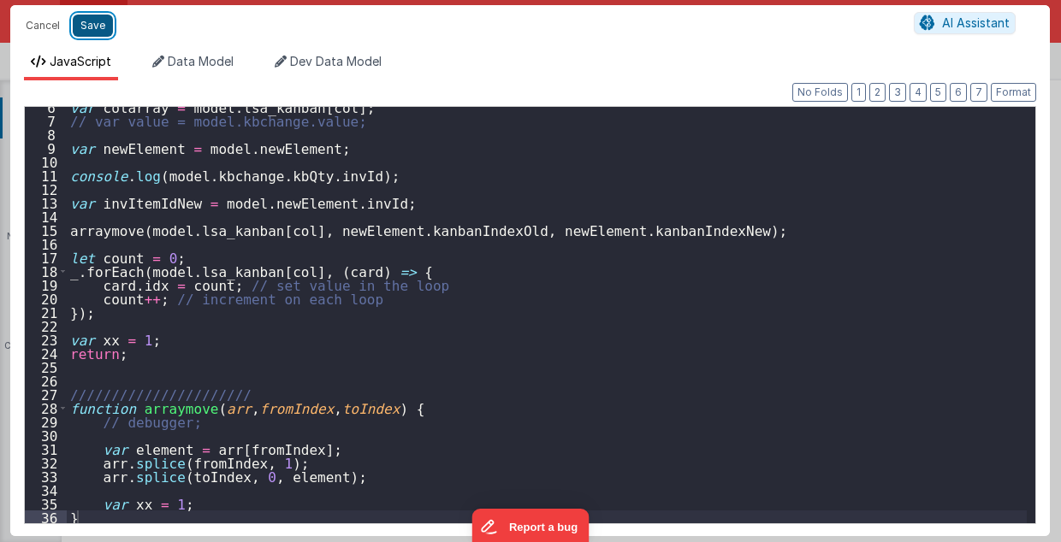
click at [92, 23] on button "Save" at bounding box center [93, 26] width 40 height 22
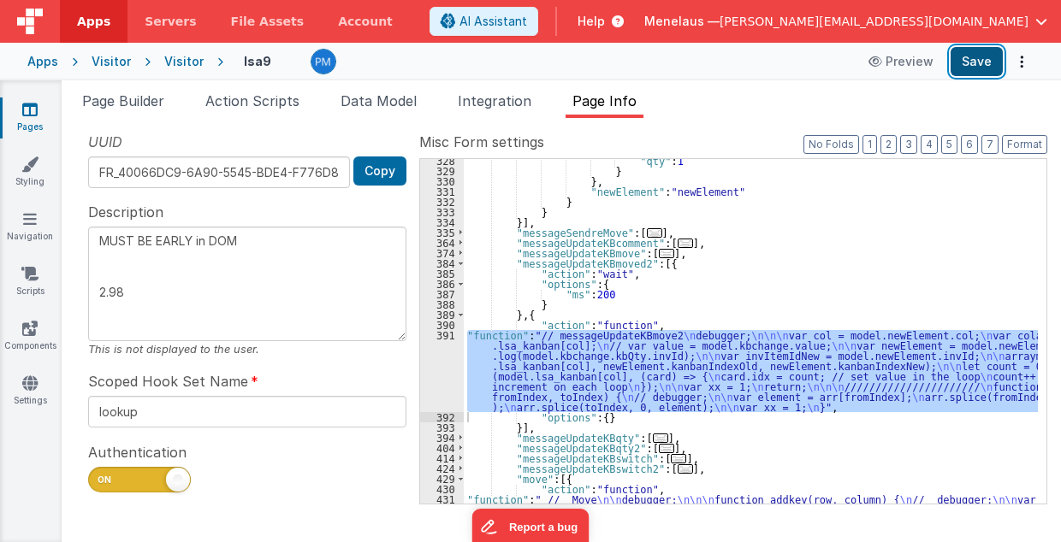
click at [969, 60] on button "Save" at bounding box center [977, 61] width 52 height 29
click at [599, 361] on div ""qty" : 1 } } , "newElement" : "newElement" } } }] , "messageSendreMove" : [ ..…" at bounding box center [751, 331] width 574 height 345
click at [441, 363] on div "391" at bounding box center [442, 371] width 44 height 82
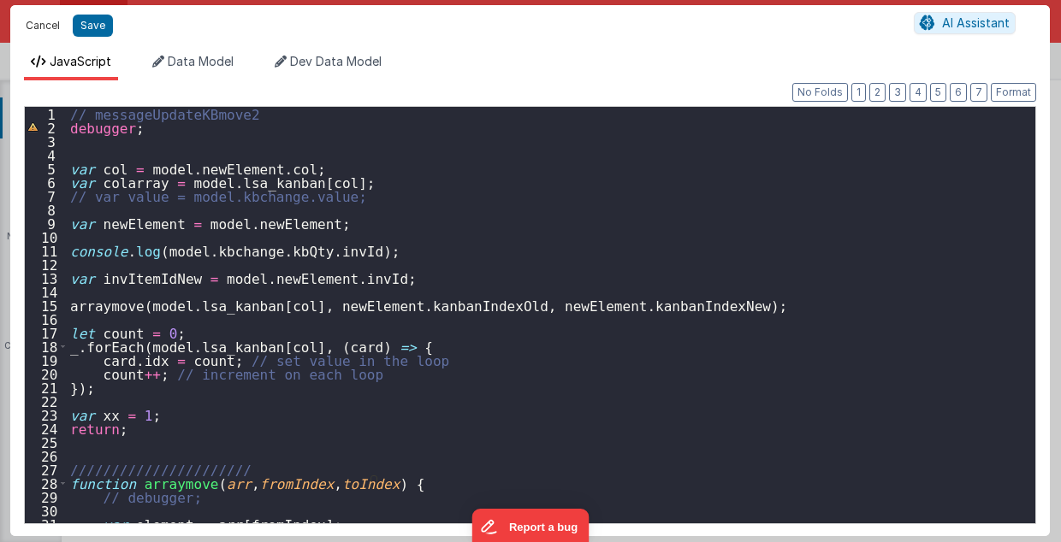
click at [34, 28] on button "Cancel" at bounding box center [42, 26] width 51 height 24
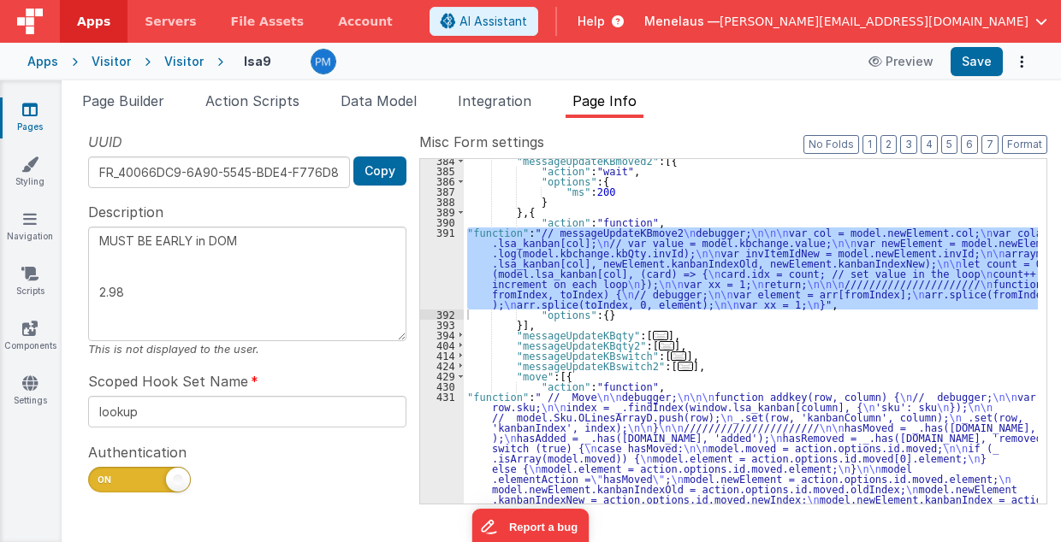
scroll to position [1129, 0]
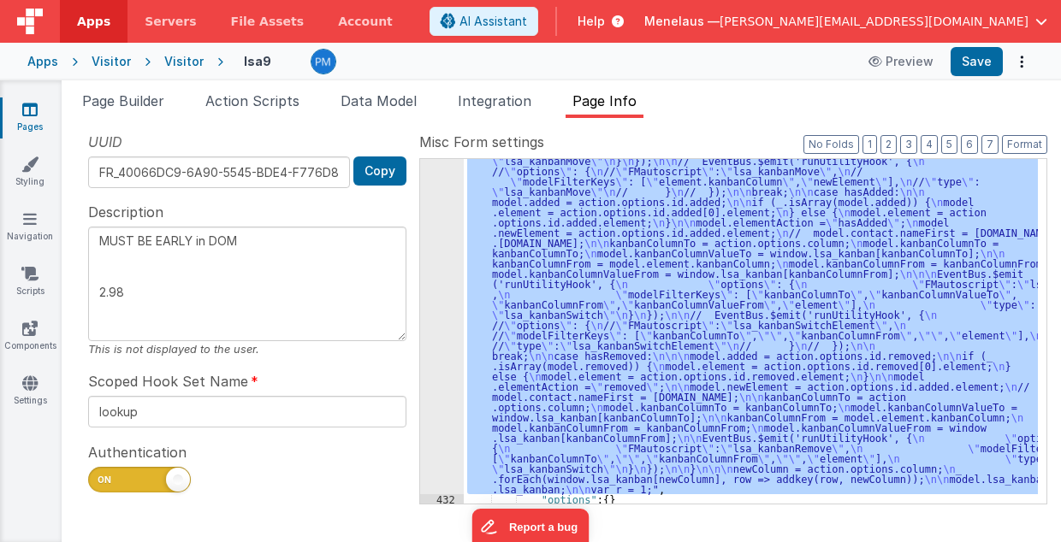
click at [445, 436] on div "431" at bounding box center [442, 237] width 44 height 513
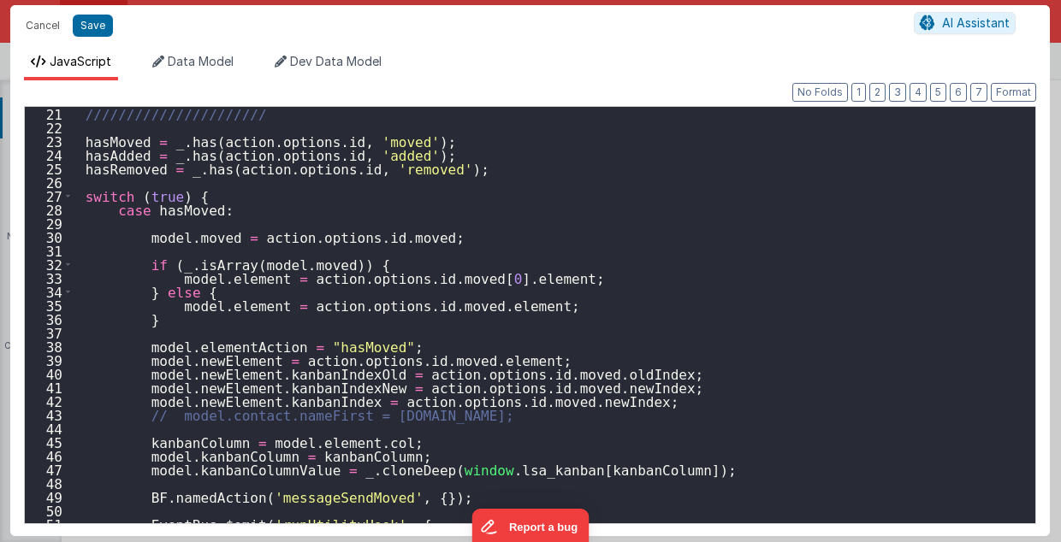
scroll to position [308, 0]
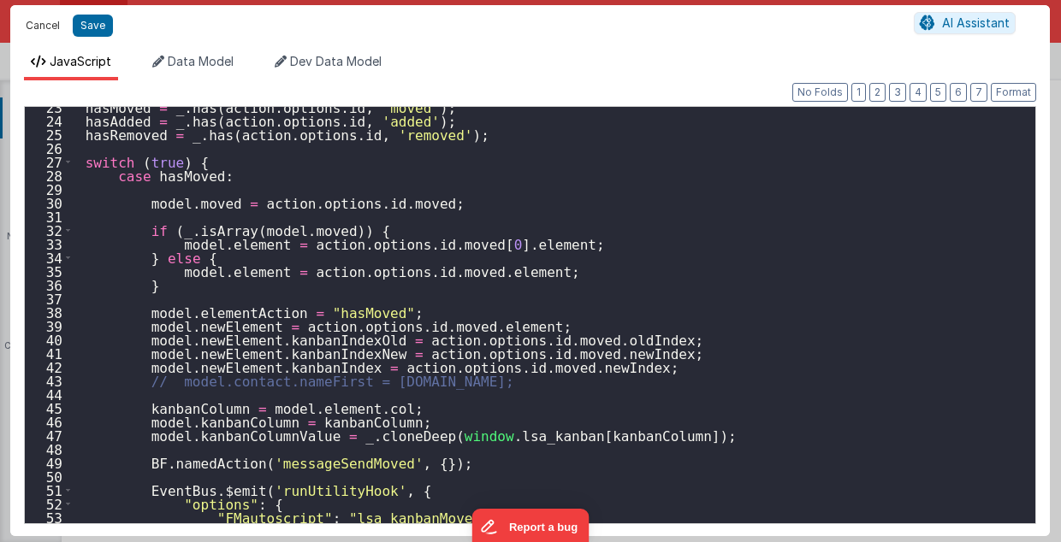
click at [46, 26] on button "Cancel" at bounding box center [42, 26] width 51 height 24
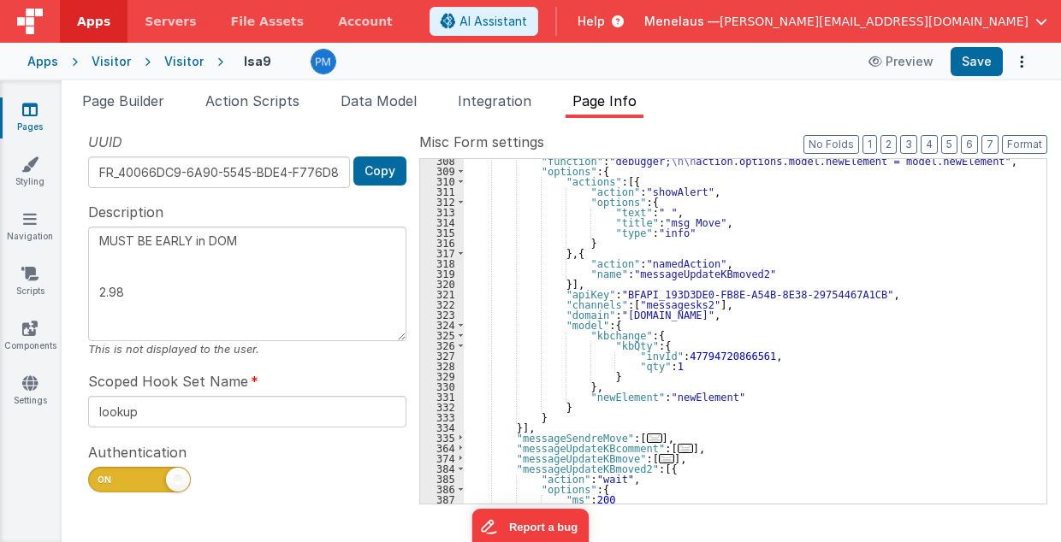
scroll to position [719, 0]
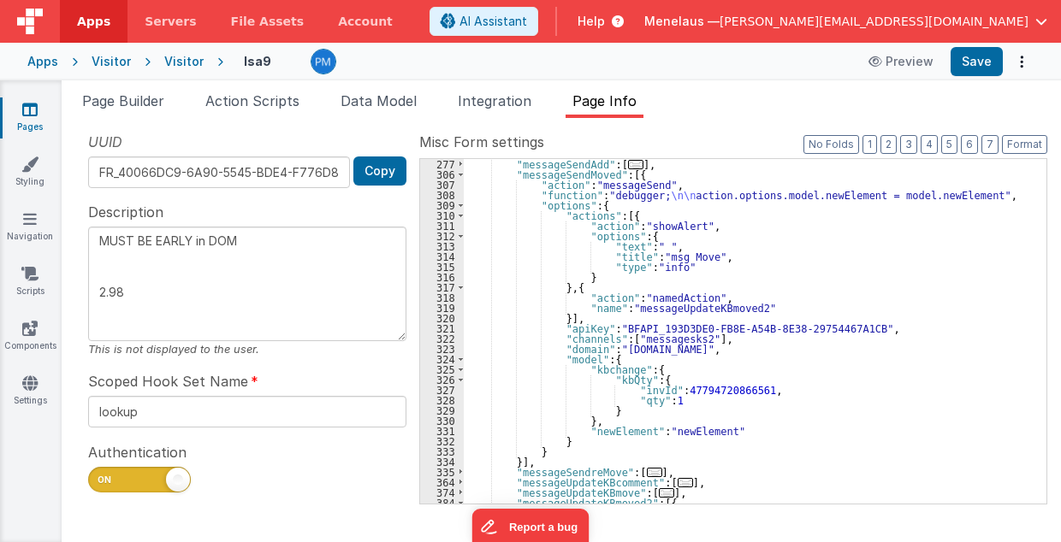
click at [844, 454] on div ""messageSendAdd" : [ ... ] , "messageSendMoved" : [{ "action" : "messageSend" ,…" at bounding box center [751, 342] width 575 height 366
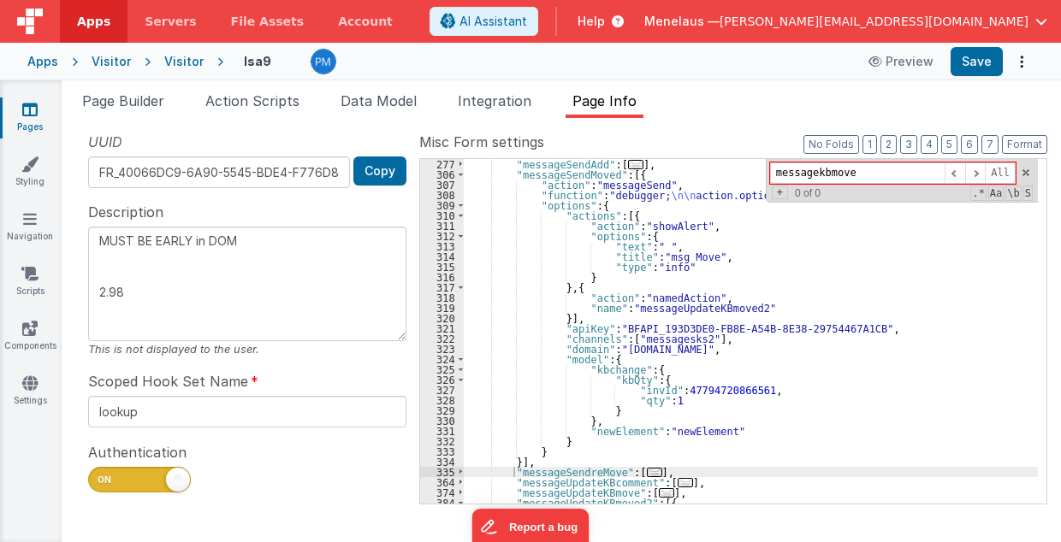
click at [816, 171] on input "messagekbmove" at bounding box center [857, 173] width 175 height 21
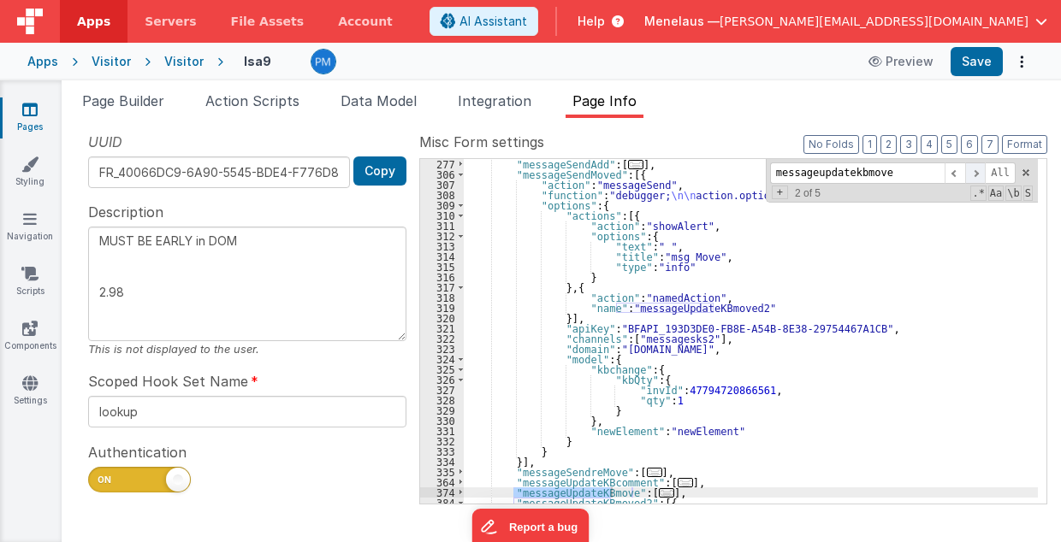
type input "messageupdatekbmove"
click at [975, 171] on span at bounding box center [975, 173] width 21 height 21
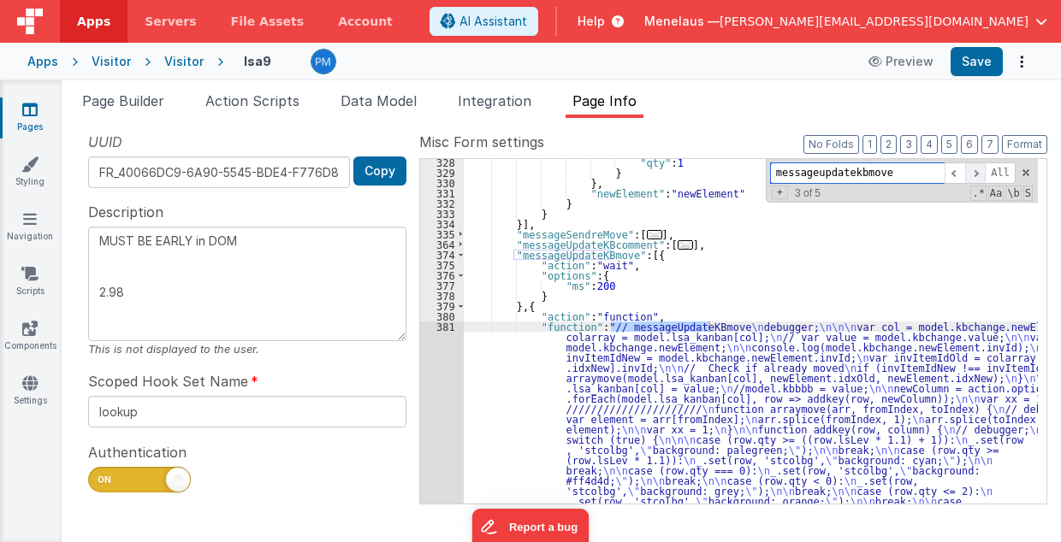
scroll to position [957, 0]
click at [975, 175] on span at bounding box center [975, 173] width 21 height 21
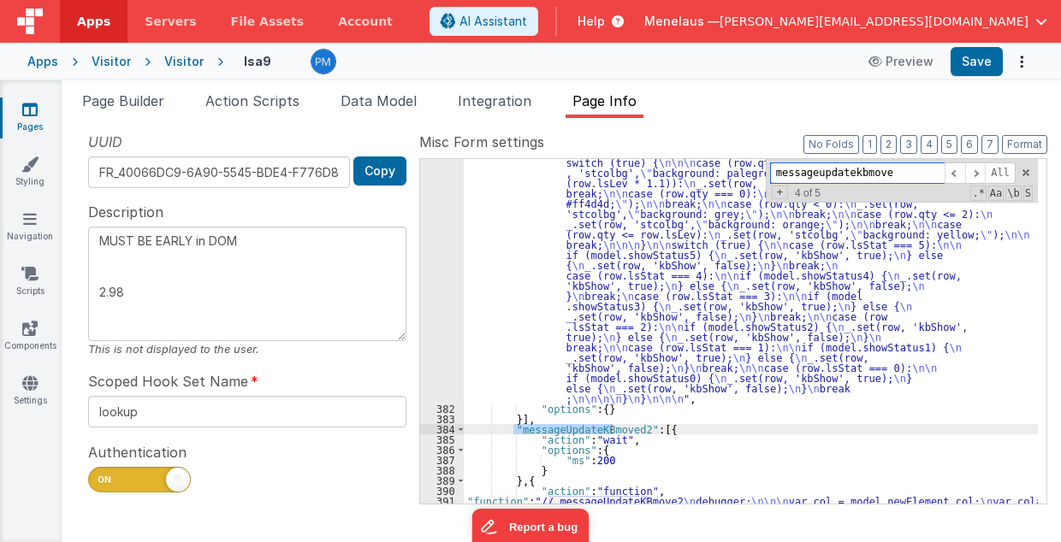
scroll to position [1268, 0]
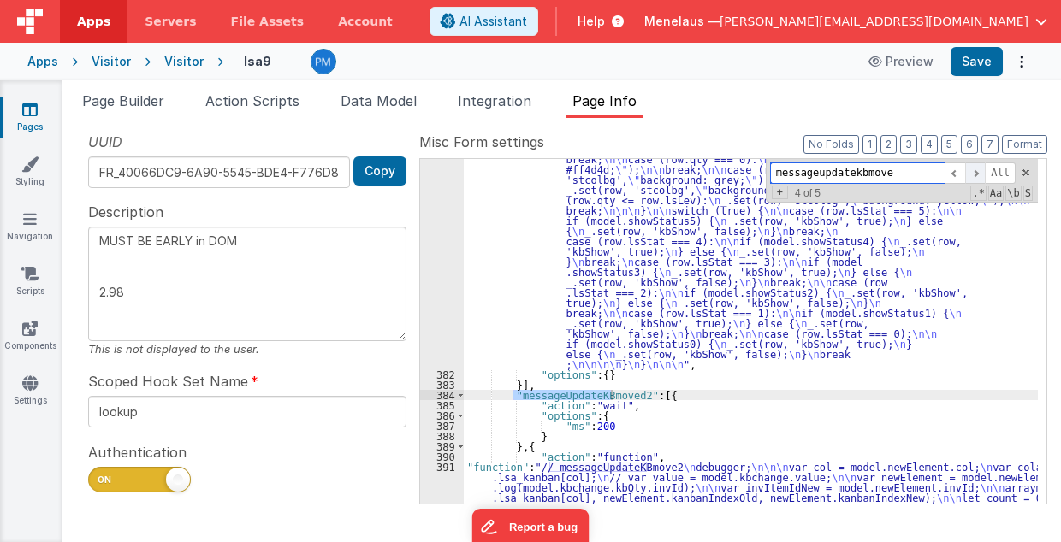
click at [981, 174] on span at bounding box center [975, 173] width 21 height 21
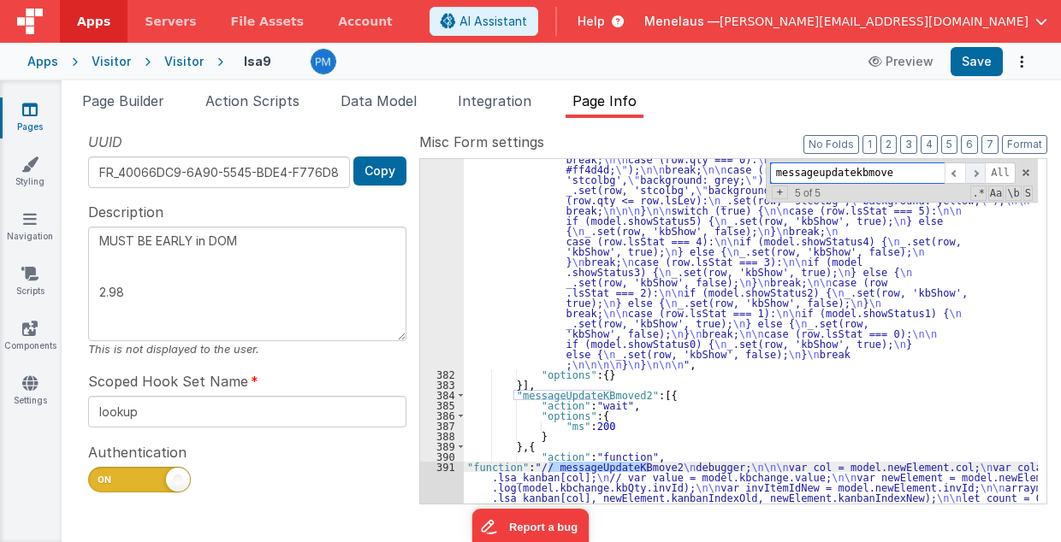
click at [981, 174] on span at bounding box center [975, 173] width 21 height 21
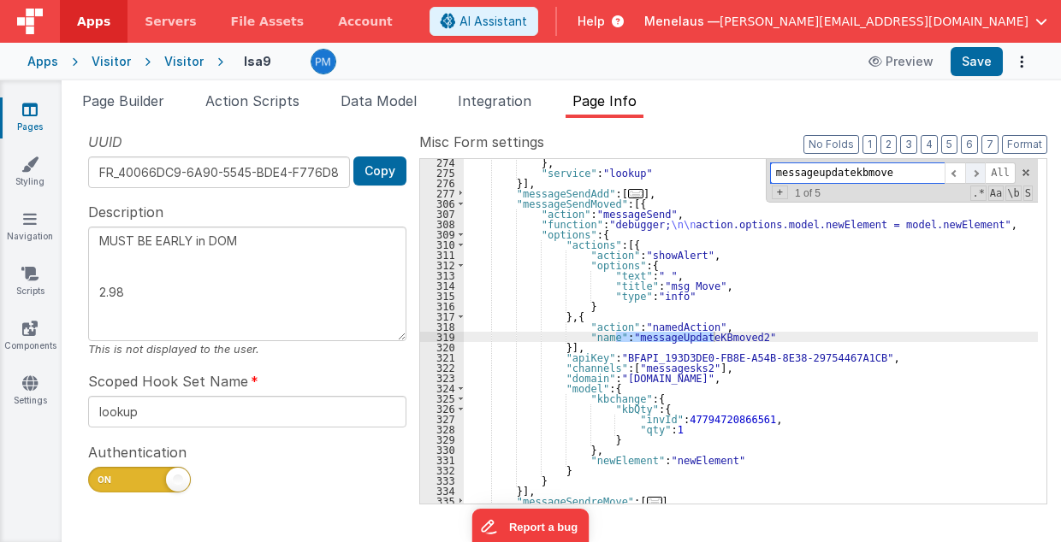
scroll to position [690, 0]
click at [958, 175] on span at bounding box center [955, 173] width 21 height 21
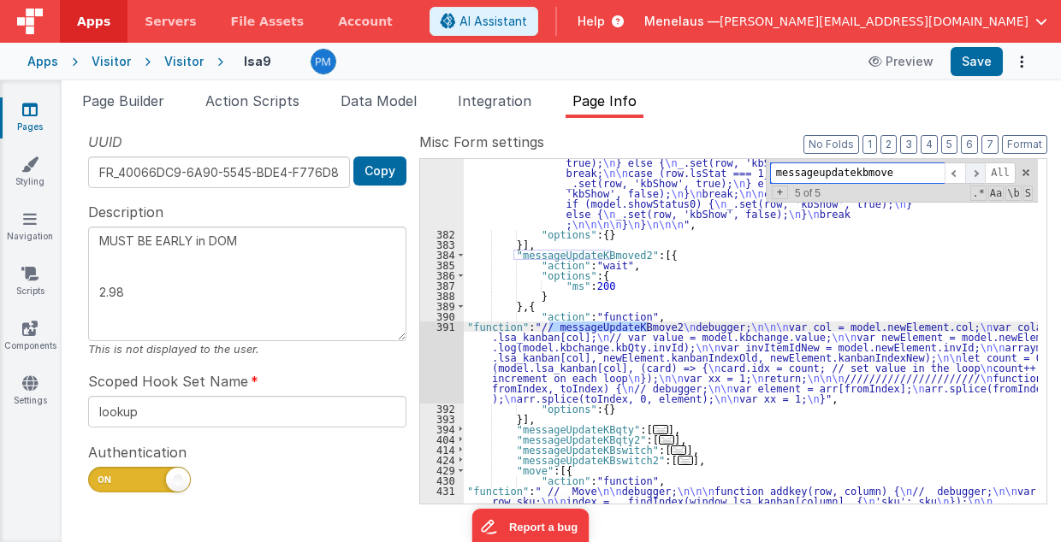
click at [983, 171] on span at bounding box center [975, 173] width 21 height 21
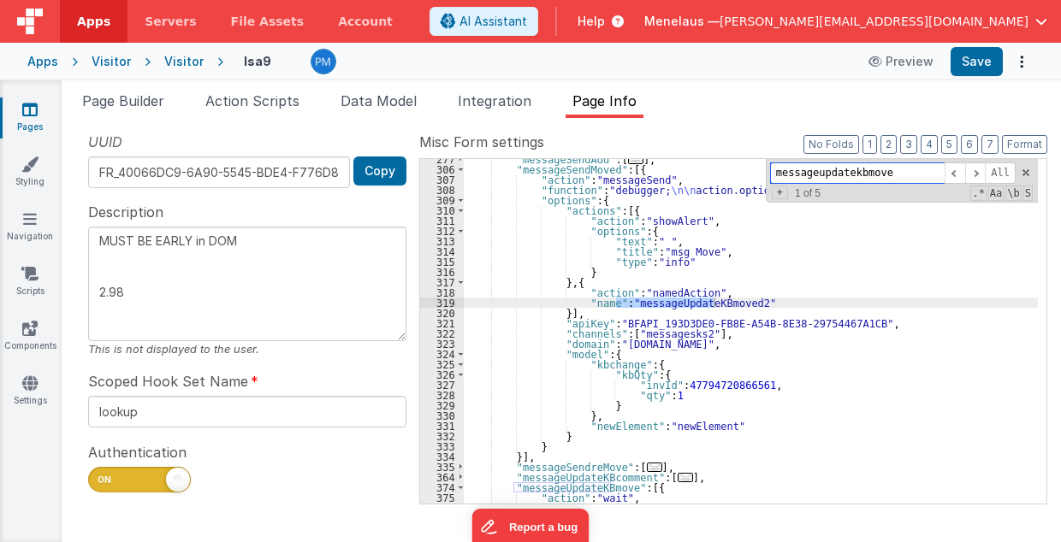
scroll to position [724, 0]
click at [978, 173] on span at bounding box center [975, 173] width 21 height 21
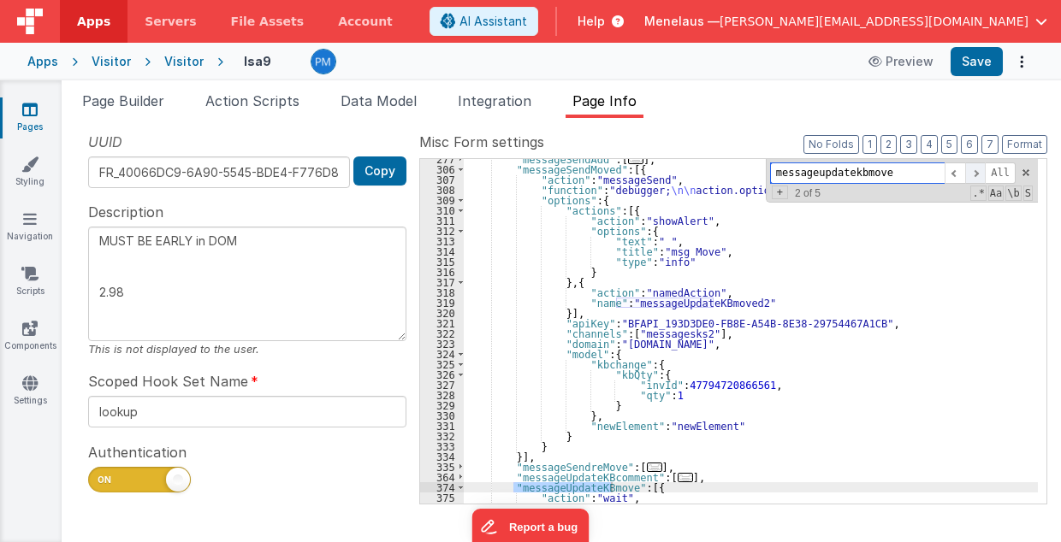
click at [979, 173] on span at bounding box center [975, 173] width 21 height 21
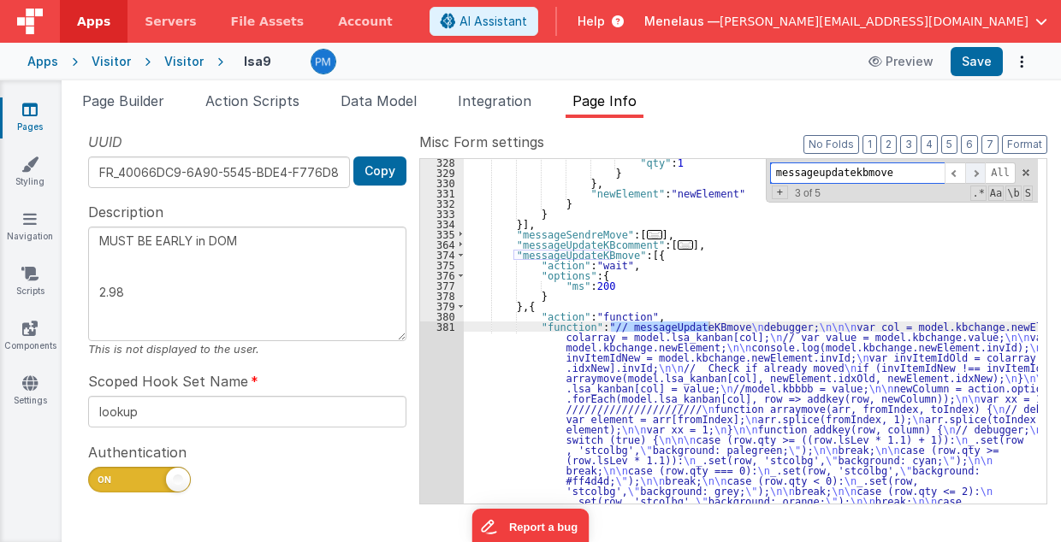
scroll to position [957, 0]
click at [979, 174] on span at bounding box center [975, 173] width 21 height 21
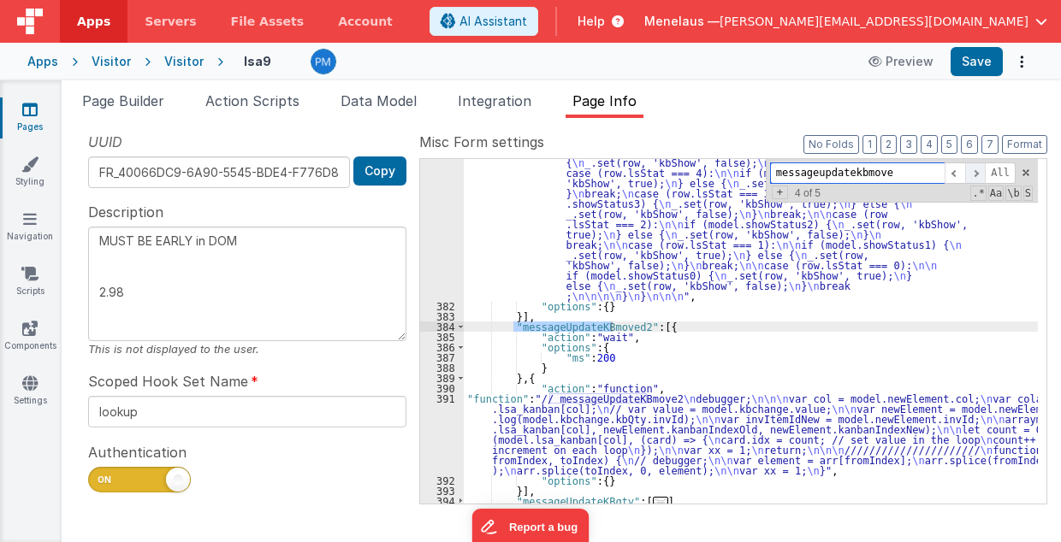
click at [979, 174] on span at bounding box center [975, 173] width 21 height 21
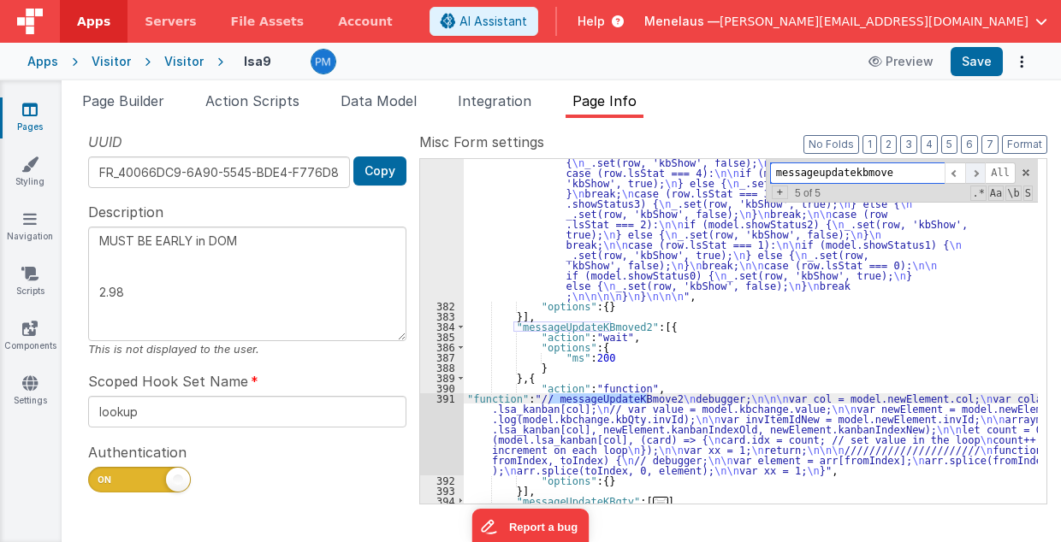
click at [979, 174] on span at bounding box center [975, 173] width 21 height 21
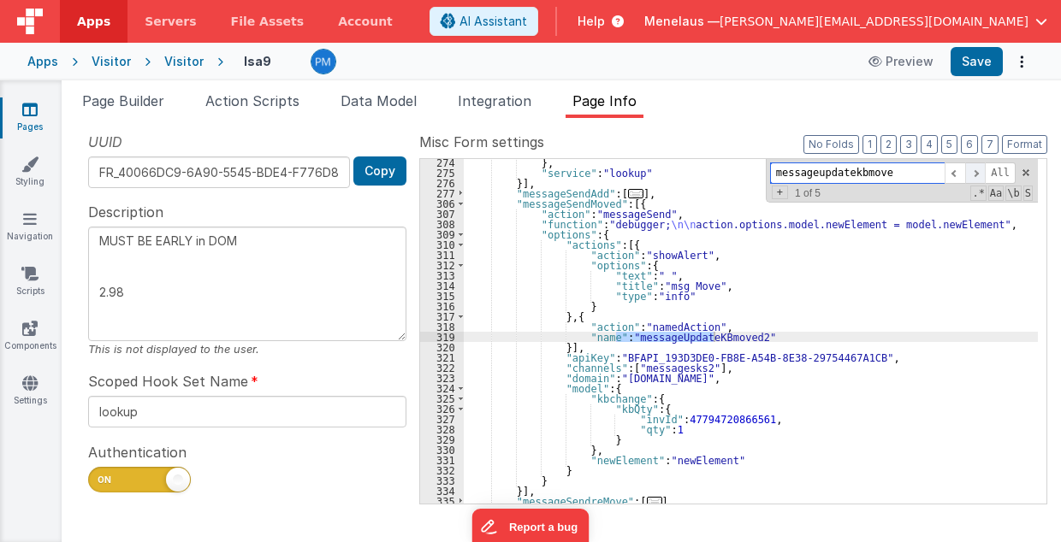
scroll to position [690, 0]
click at [979, 174] on span at bounding box center [975, 173] width 21 height 21
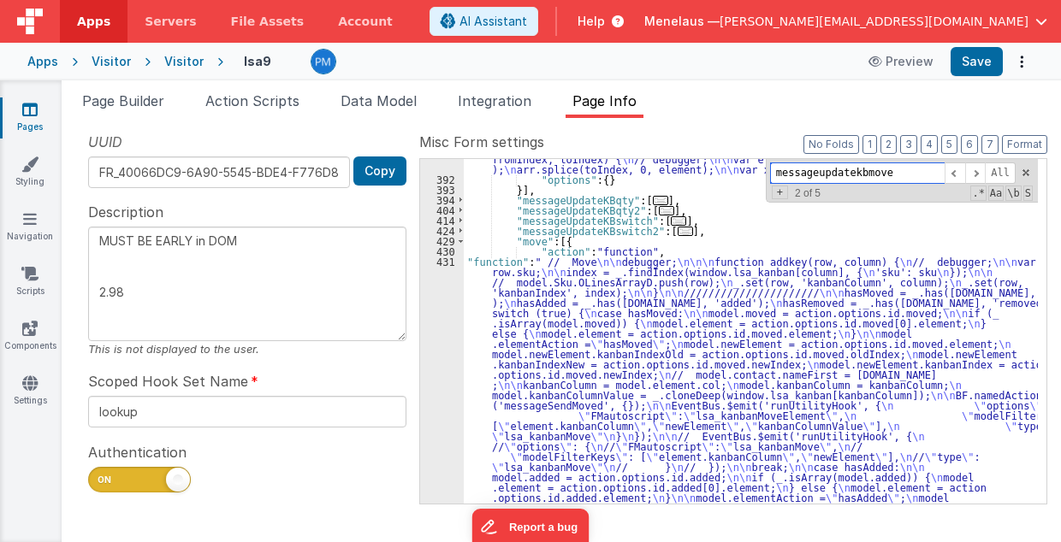
scroll to position [1603, 0]
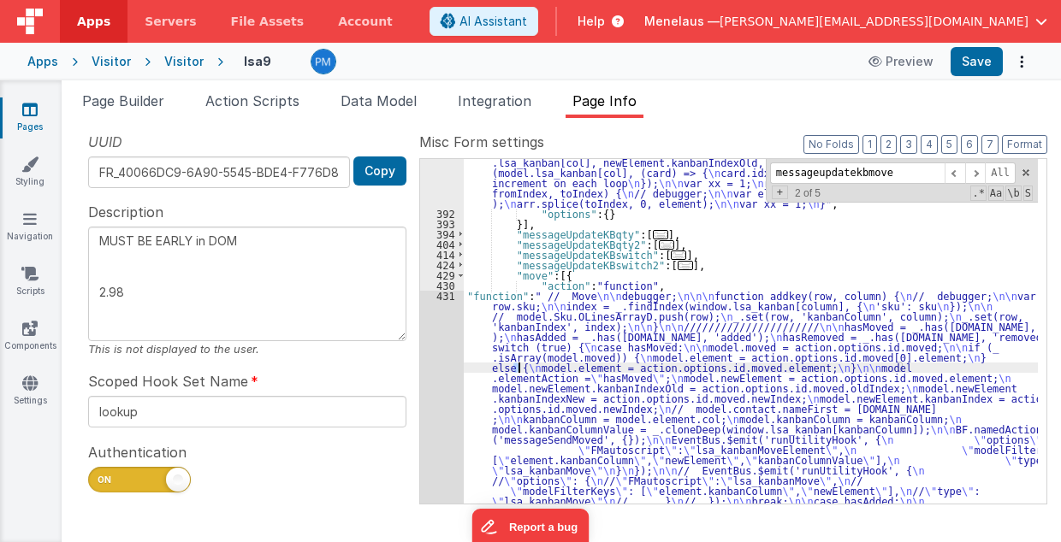
scroll to position [1913, 0]
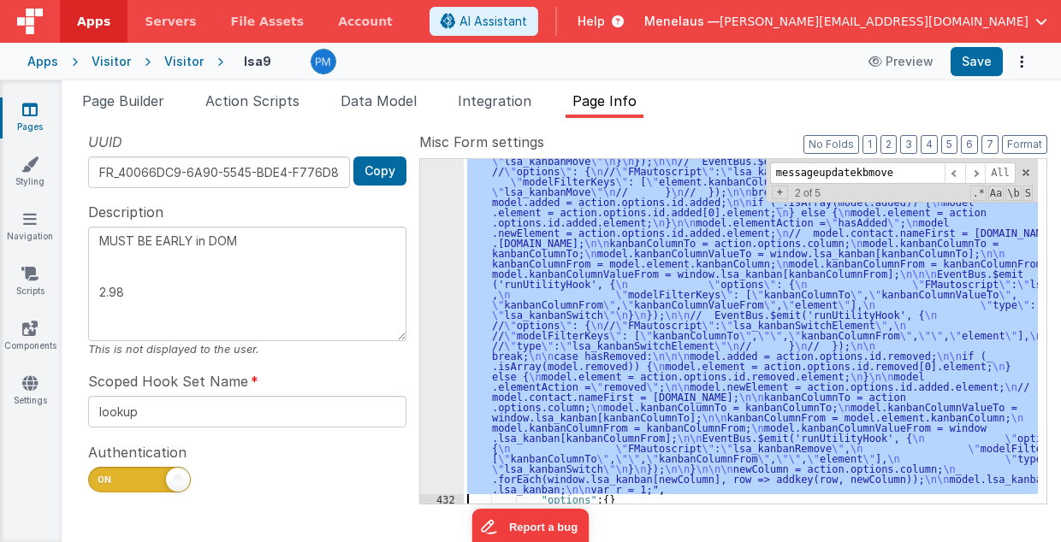
click at [443, 334] on div "431" at bounding box center [442, 237] width 44 height 513
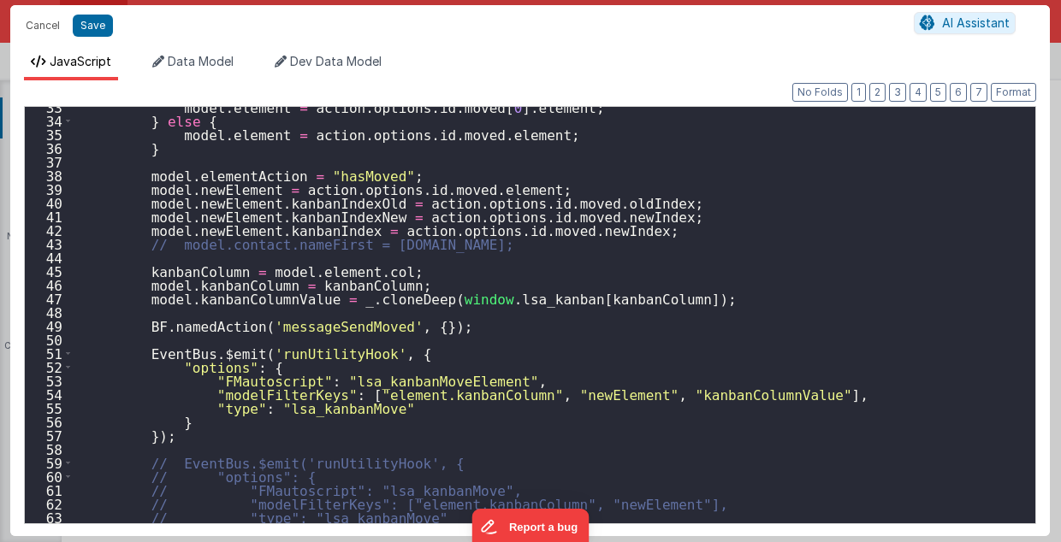
scroll to position [479, 0]
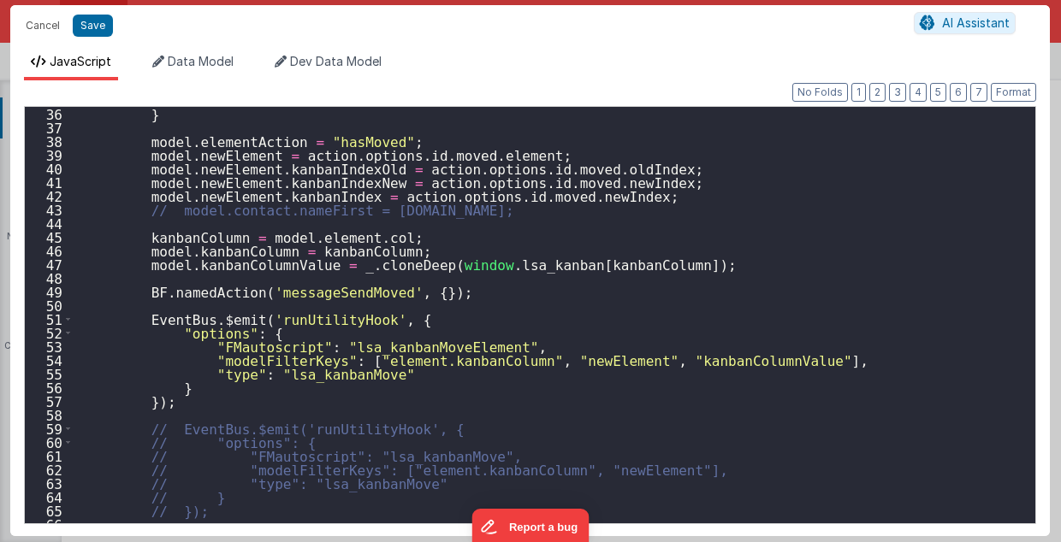
click at [411, 346] on div "} model . elementAction = "hasMoved" ; model . newElement = action . options . …" at bounding box center [551, 329] width 954 height 445
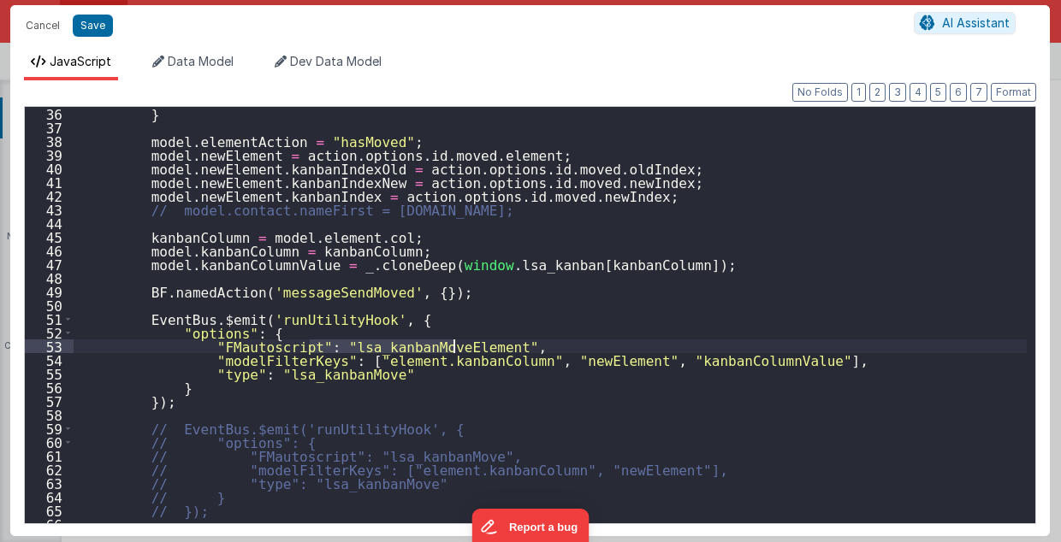
click at [302, 374] on div "} model . elementAction = "hasMoved" ; model . newElement = action . options . …" at bounding box center [551, 329] width 954 height 445
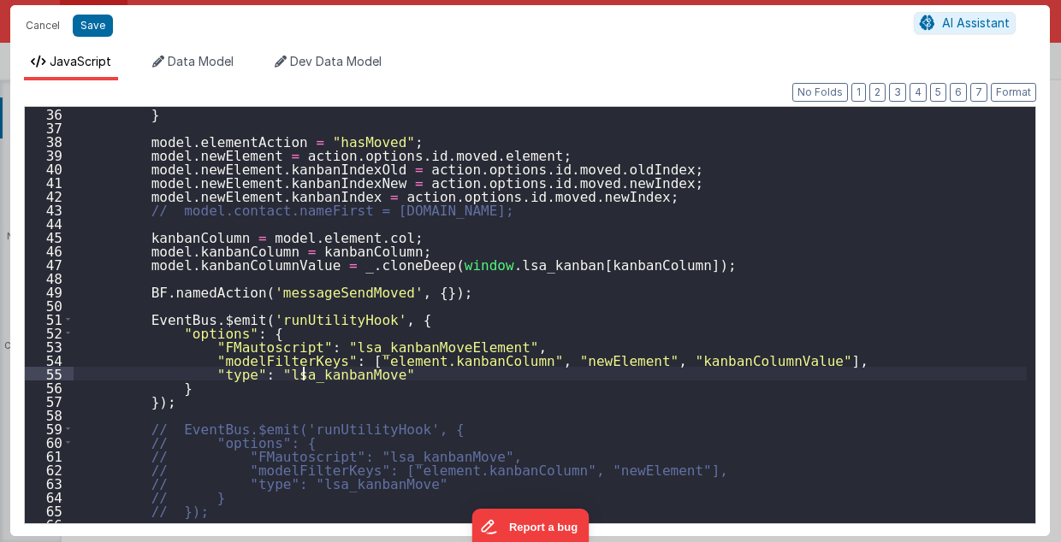
click at [302, 374] on div "} model . elementAction = "hasMoved" ; model . newElement = action . options . …" at bounding box center [551, 329] width 954 height 445
click at [101, 24] on button "Save" at bounding box center [93, 26] width 40 height 22
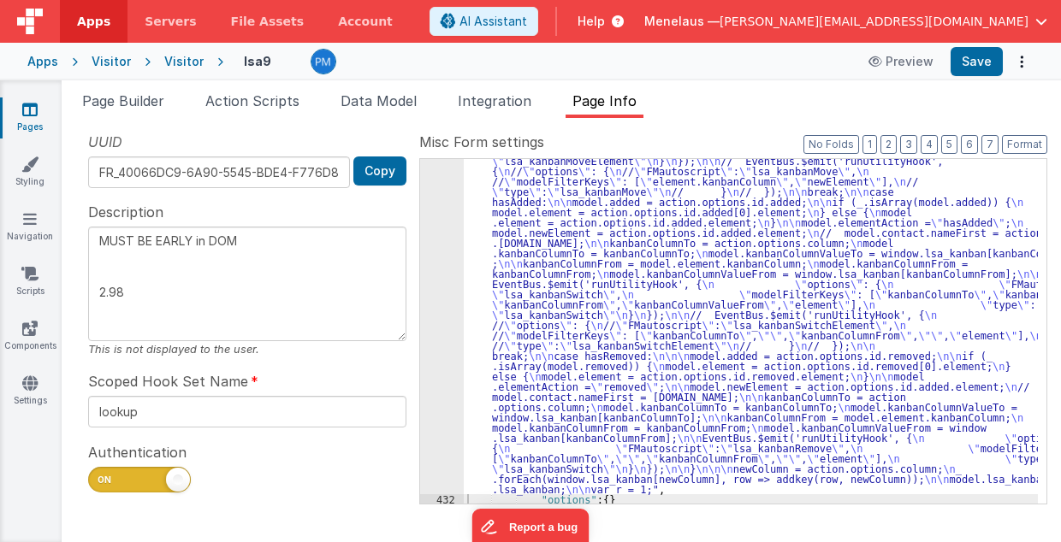
click at [101, 24] on span "Apps" at bounding box center [93, 21] width 33 height 17
type textarea "MUST BE EARLY in DOM 2.98"
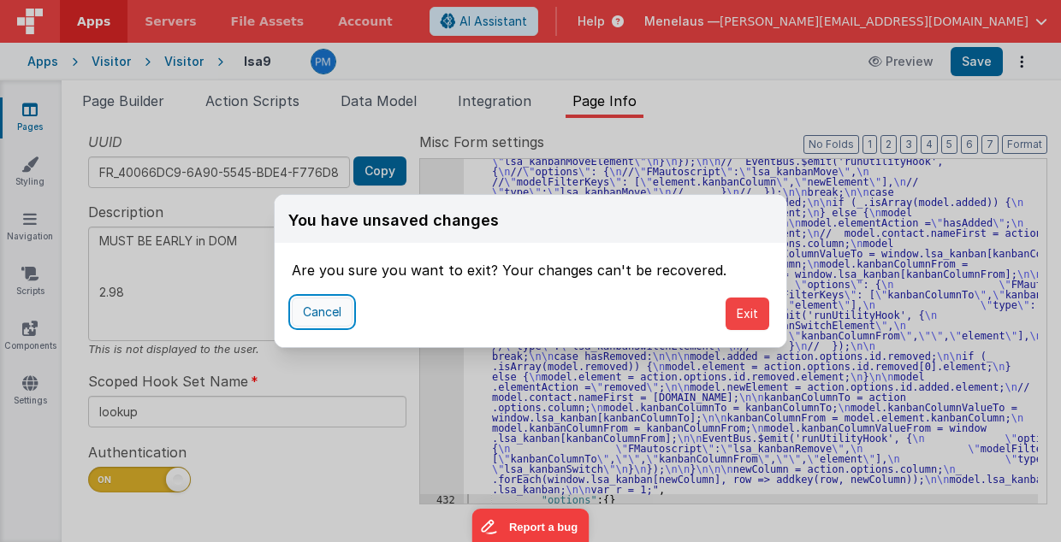
click at [318, 316] on button "Cancel" at bounding box center [322, 312] width 61 height 29
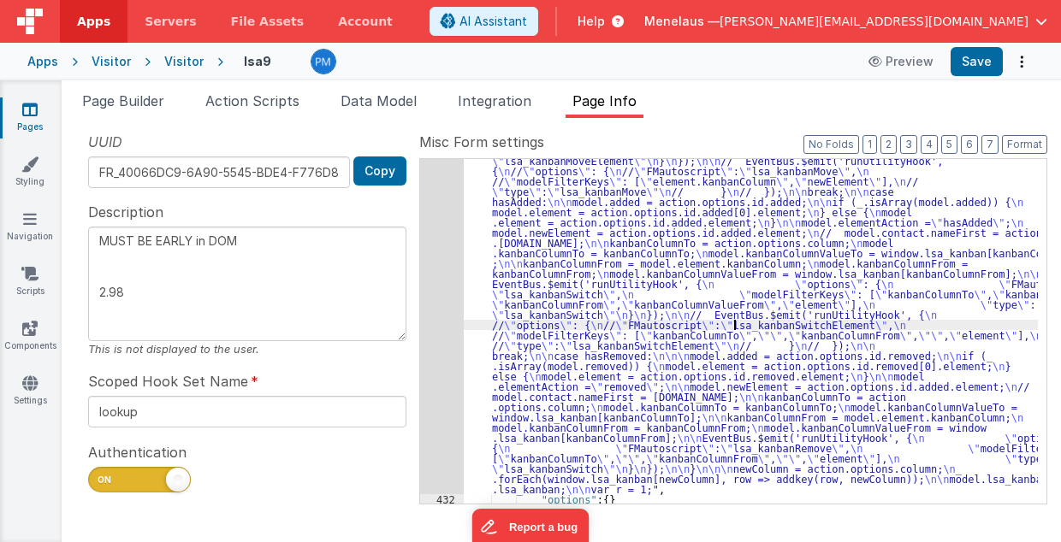
click at [732, 322] on div ""function" : " // Move \n\n debugger; \n\n\n function addkey(row, column) { \n …" at bounding box center [751, 415] width 575 height 869
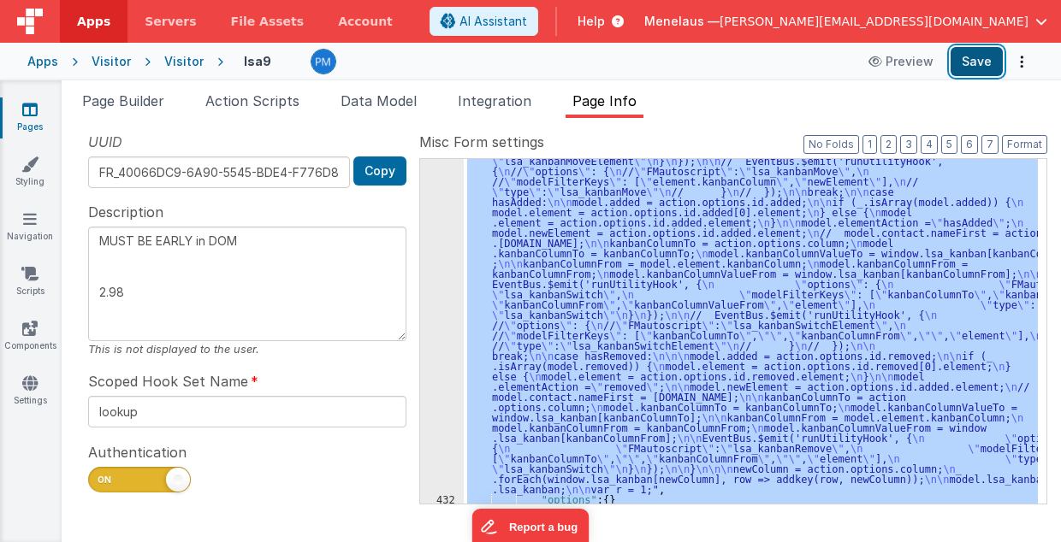
click at [969, 62] on button "Save" at bounding box center [977, 61] width 52 height 29
click at [679, 234] on div ""function" : " // Move \n\n debugger; \n\n\n function addkey(row, column) { \n …" at bounding box center [751, 331] width 574 height 345
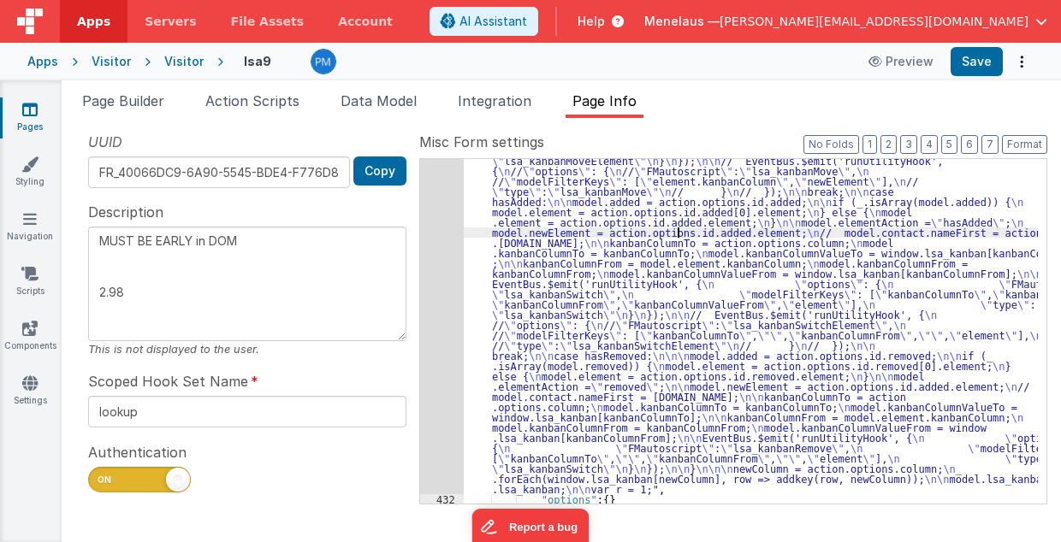
click at [449, 301] on div "431" at bounding box center [442, 237] width 44 height 513
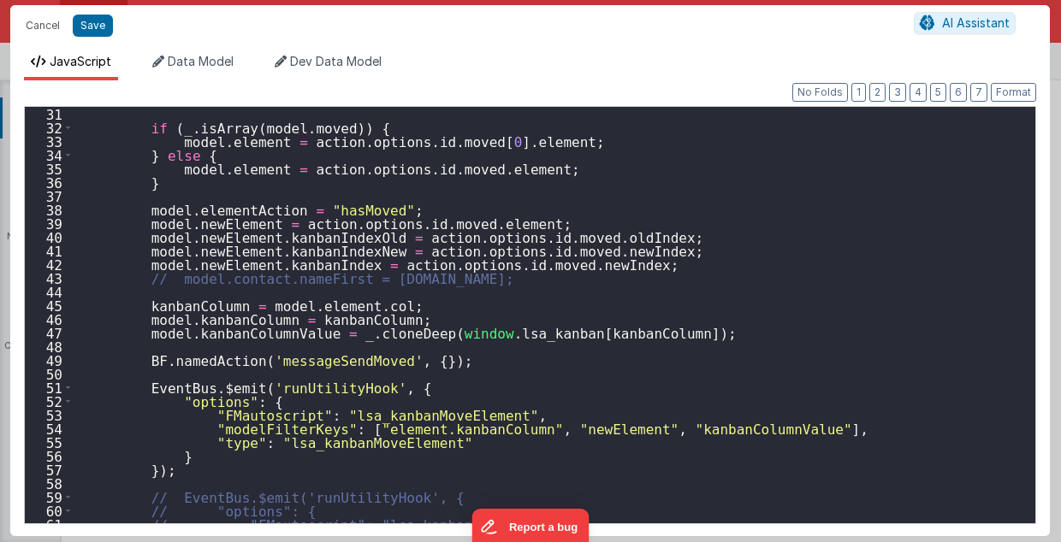
scroll to position [376, 0]
